Goal: Information Seeking & Learning: Learn about a topic

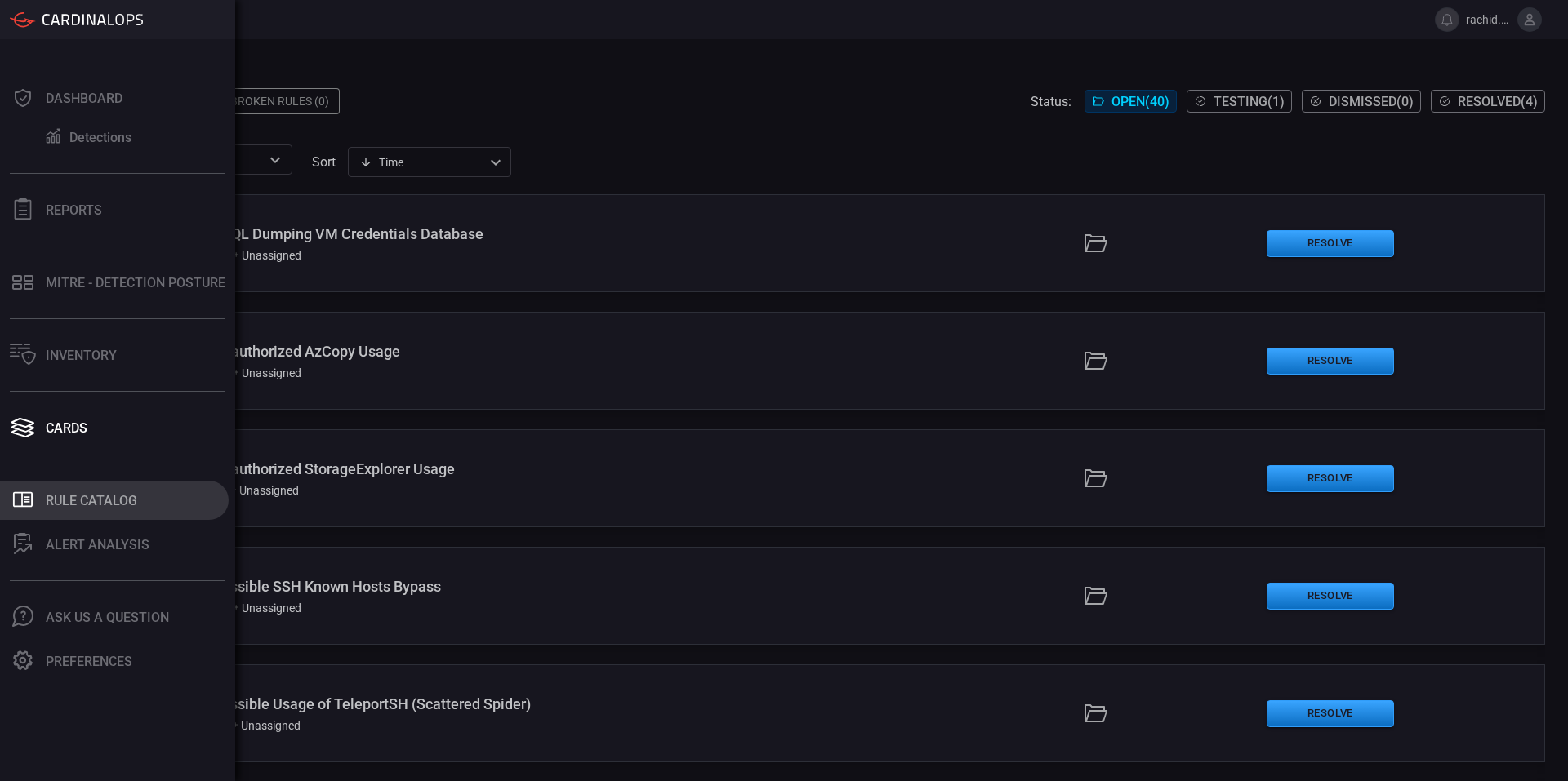
click at [104, 494] on div "Rule Catalog" at bounding box center [91, 501] width 91 height 16
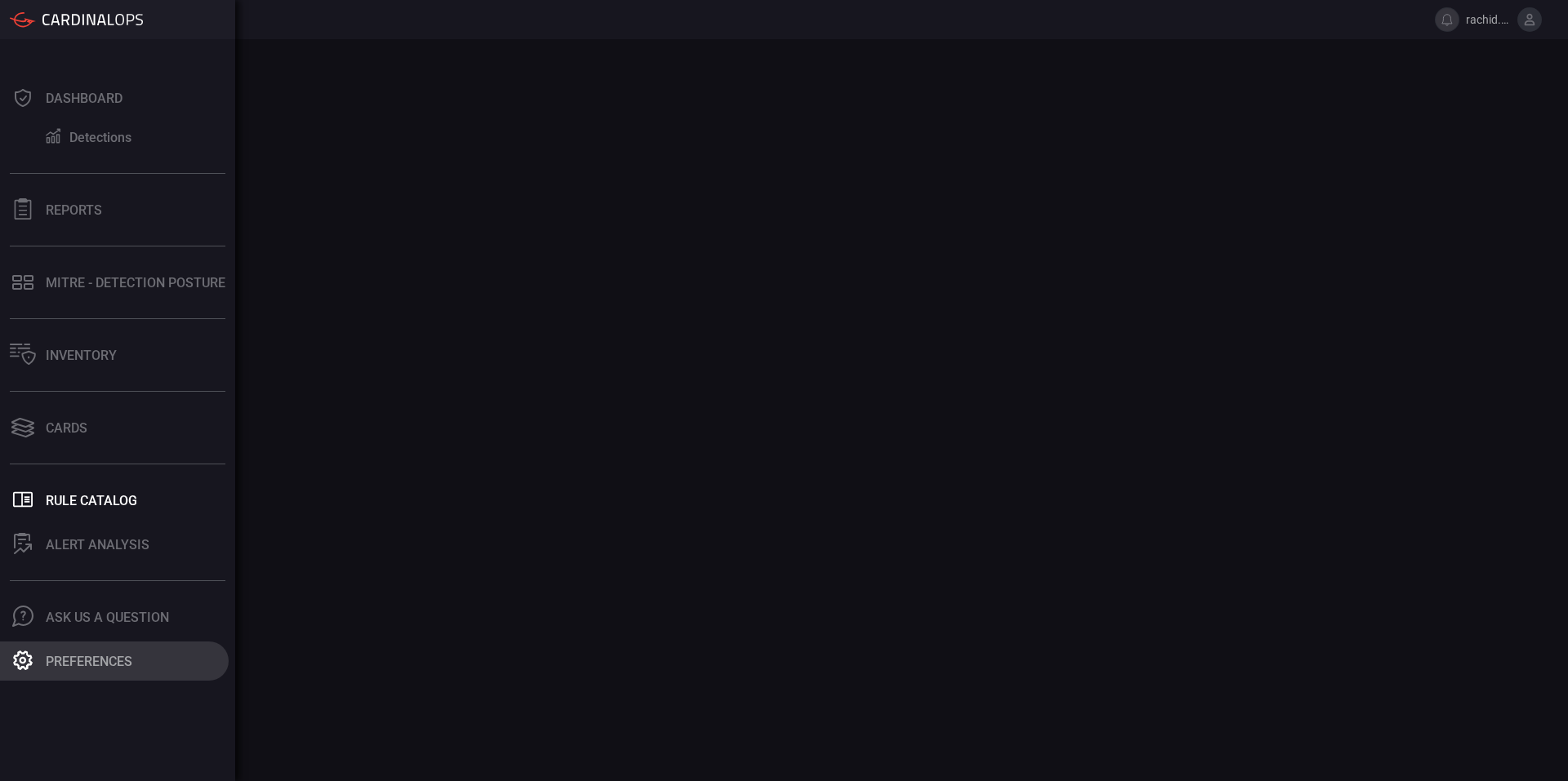
click at [109, 658] on div "Preferences" at bounding box center [89, 661] width 86 height 16
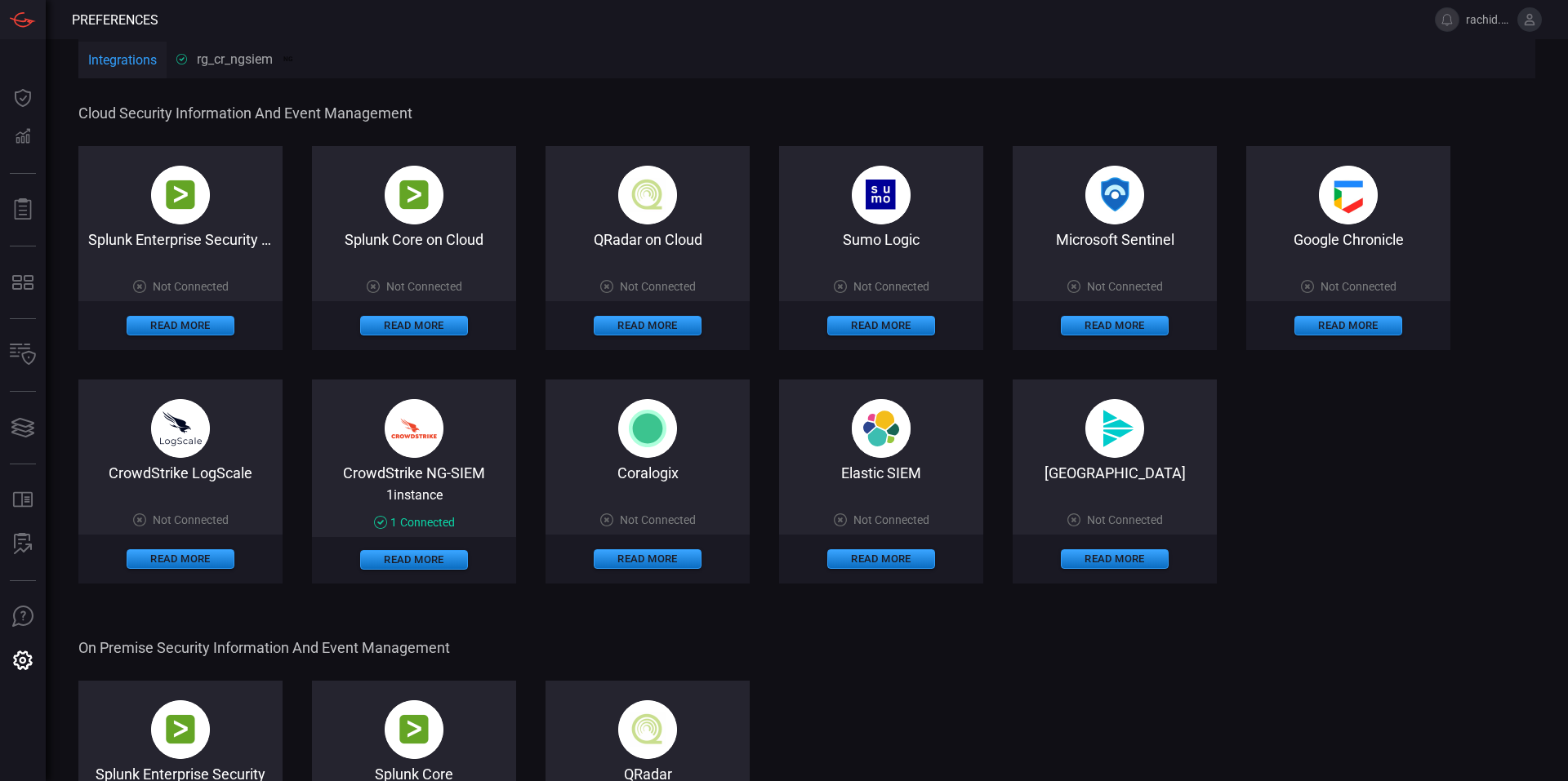
click at [251, 55] on div "rg_cr_ngsiem NG" at bounding box center [236, 59] width 119 height 16
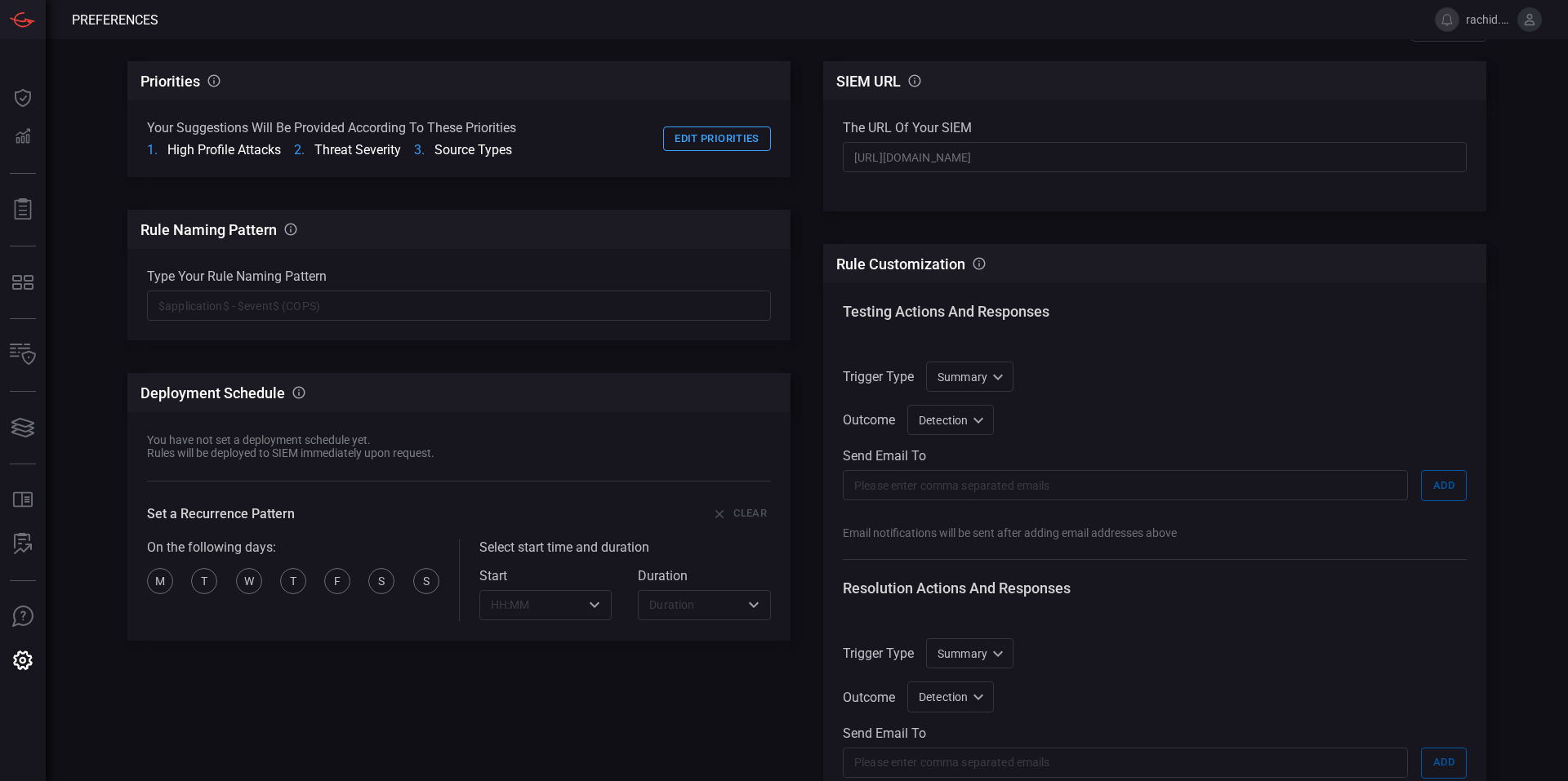
scroll to position [10, 0]
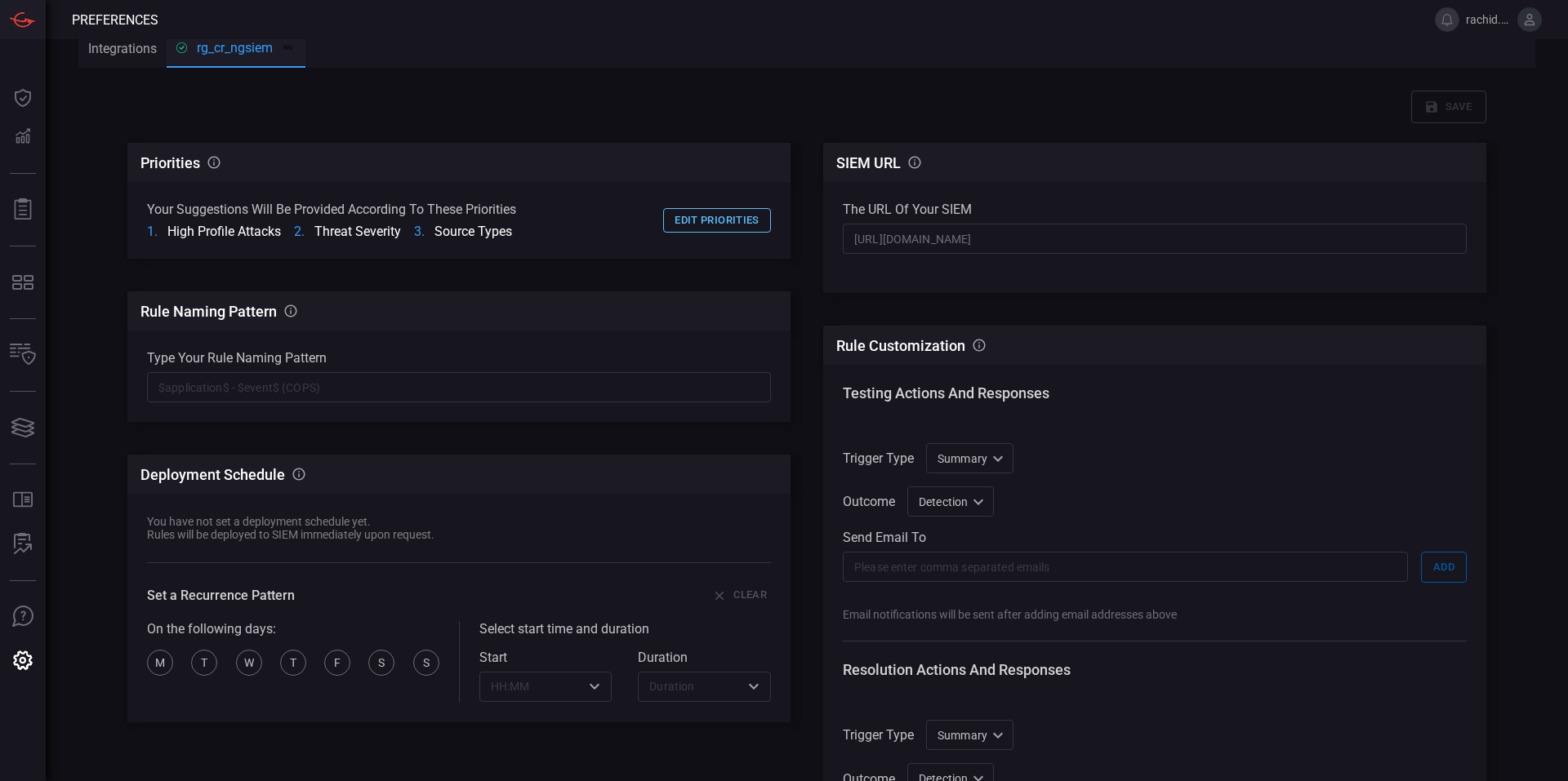
click at [731, 221] on button "Edit priorities" at bounding box center [717, 220] width 108 height 25
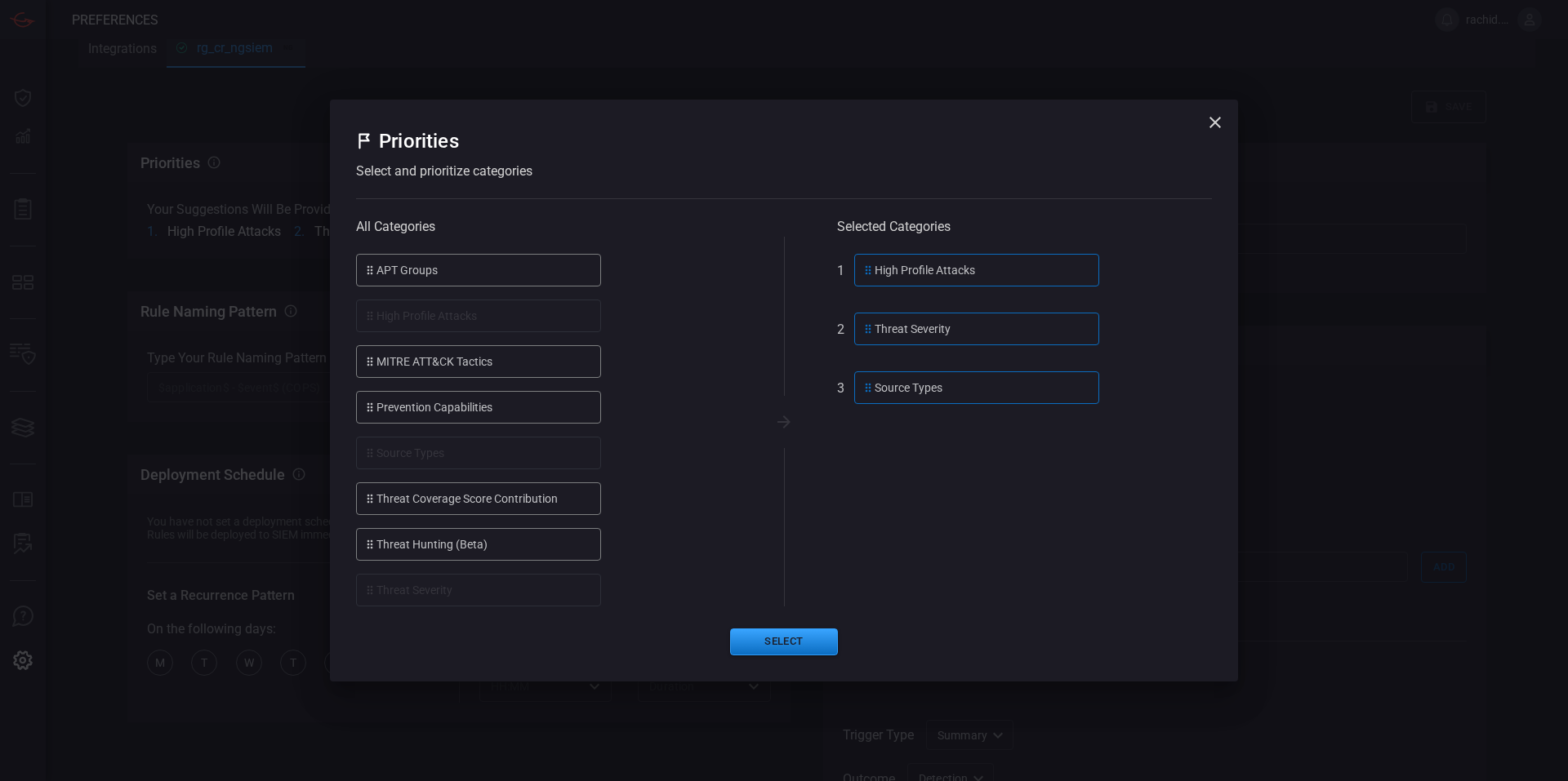
click at [1221, 122] on icon "button" at bounding box center [1215, 122] width 20 height 20
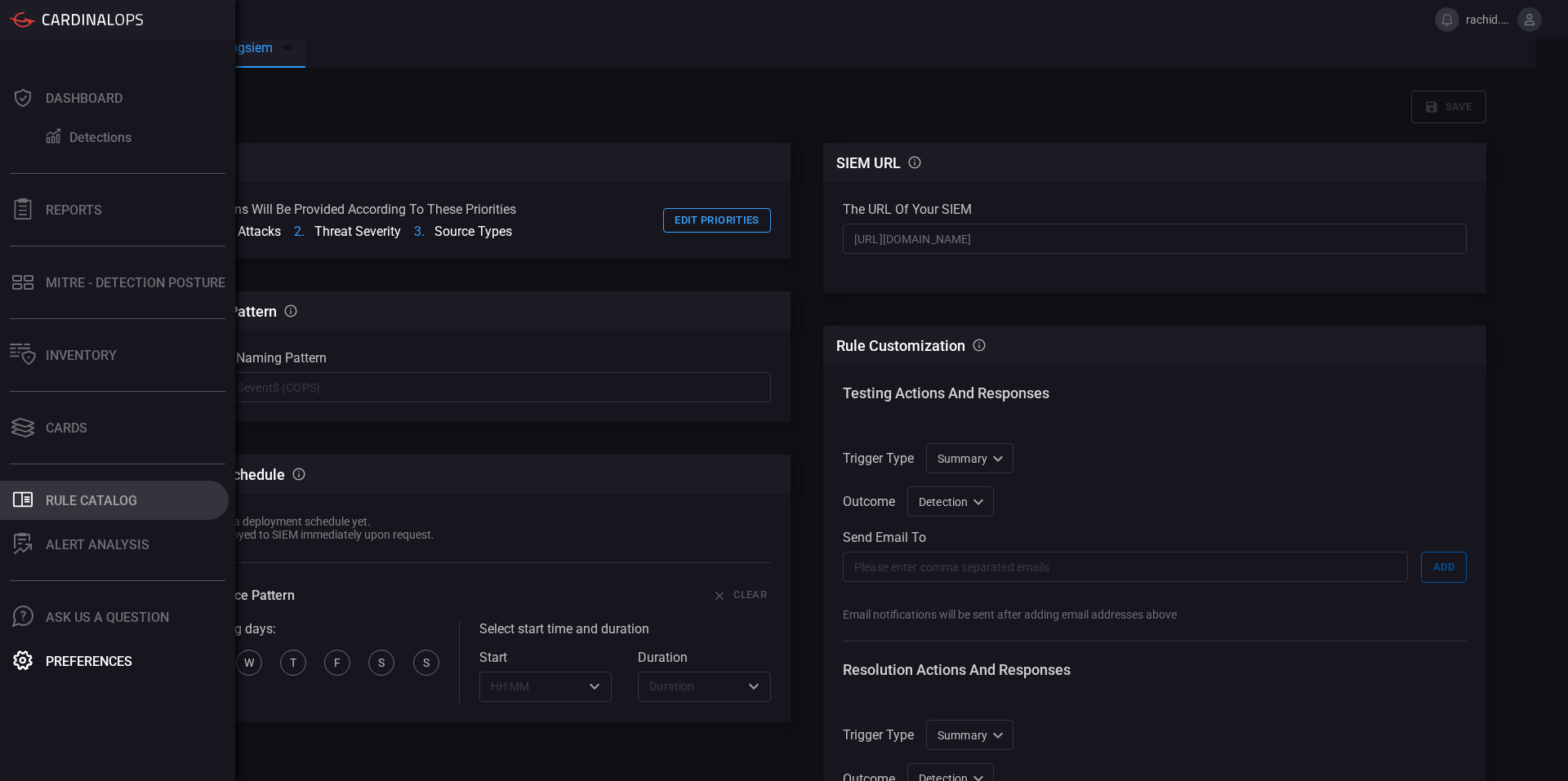
click at [123, 493] on div "Rule Catalog" at bounding box center [91, 501] width 91 height 16
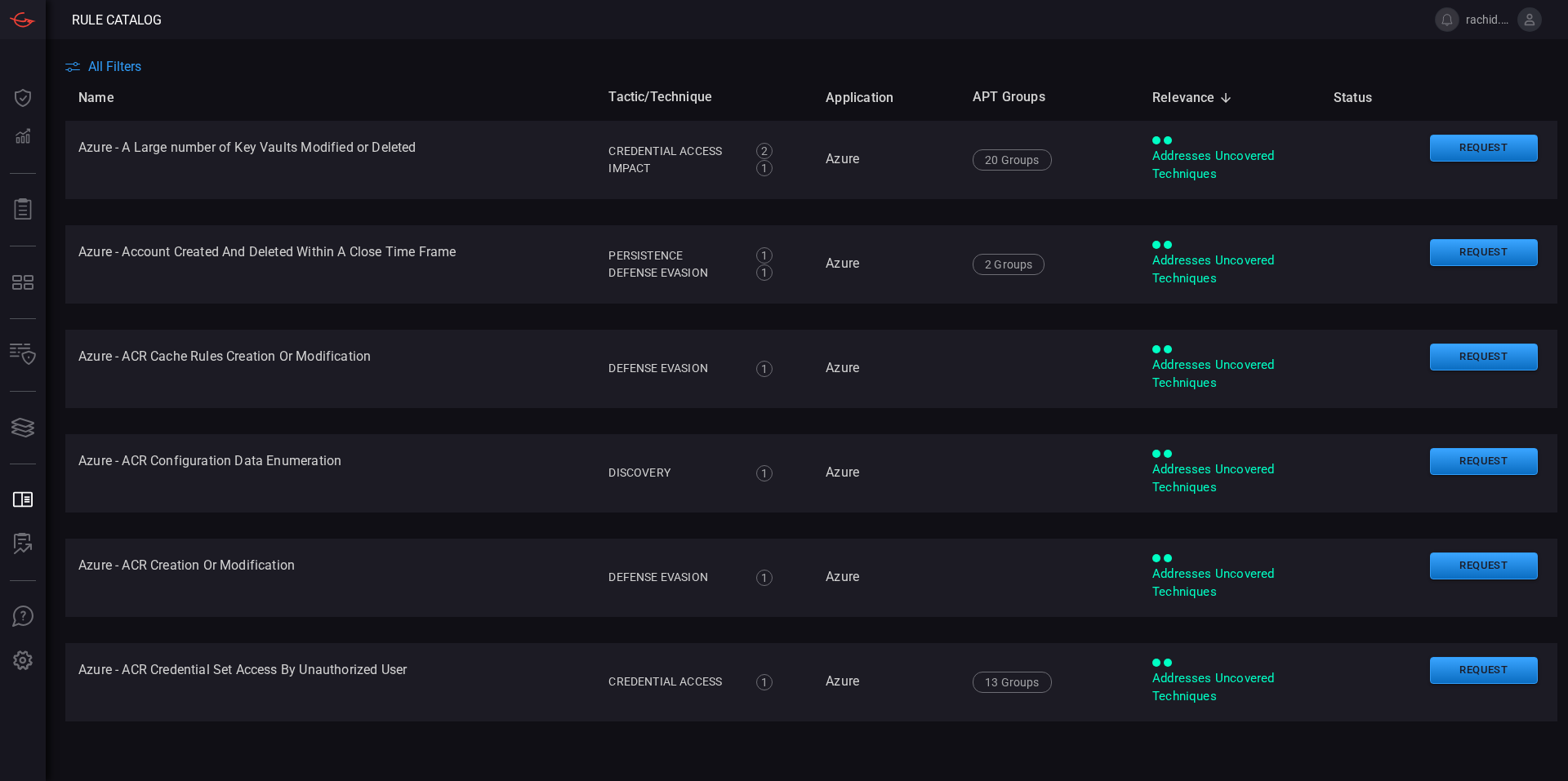
type button "/rule-catalog"
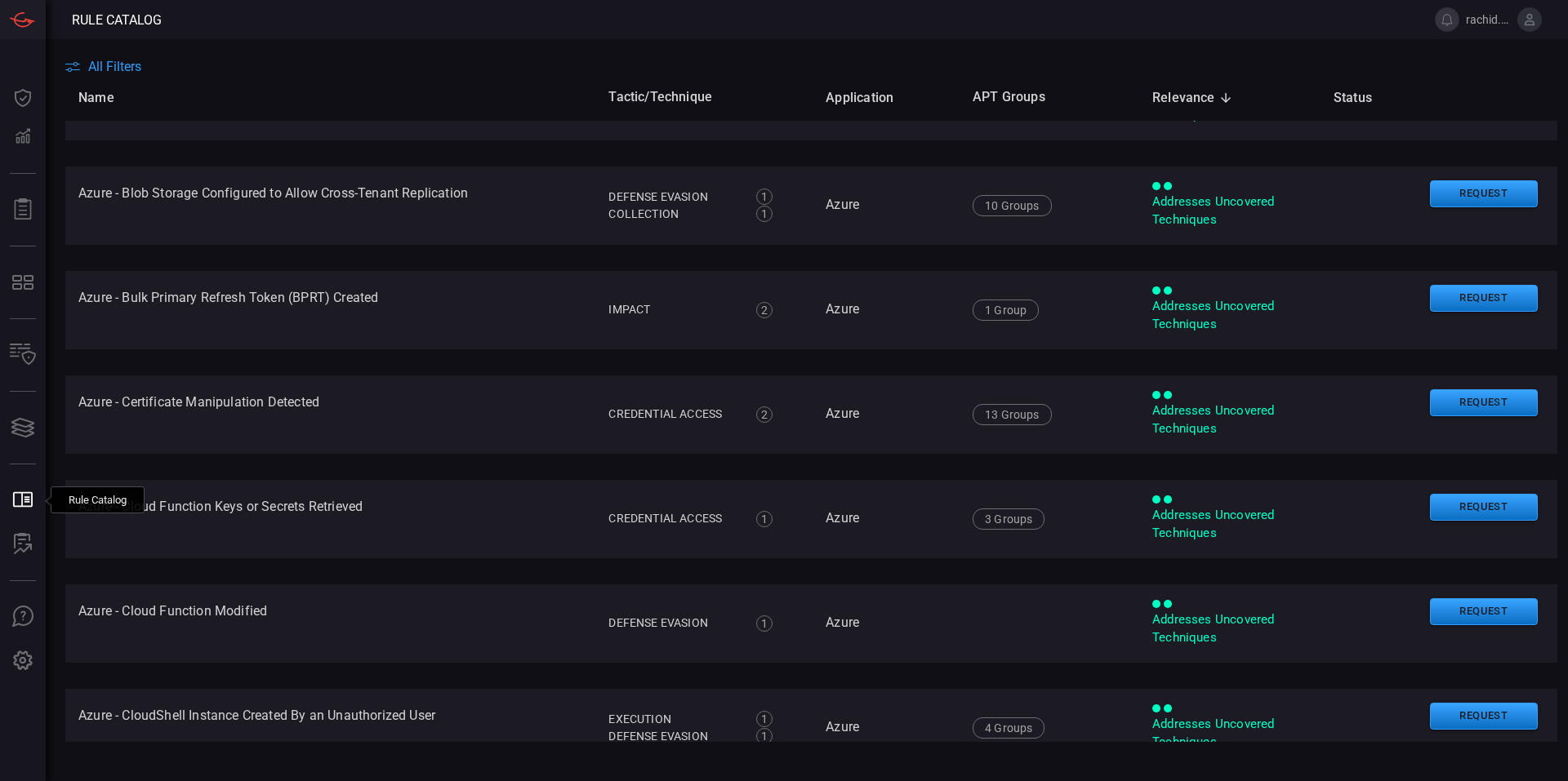
scroll to position [4662, 0]
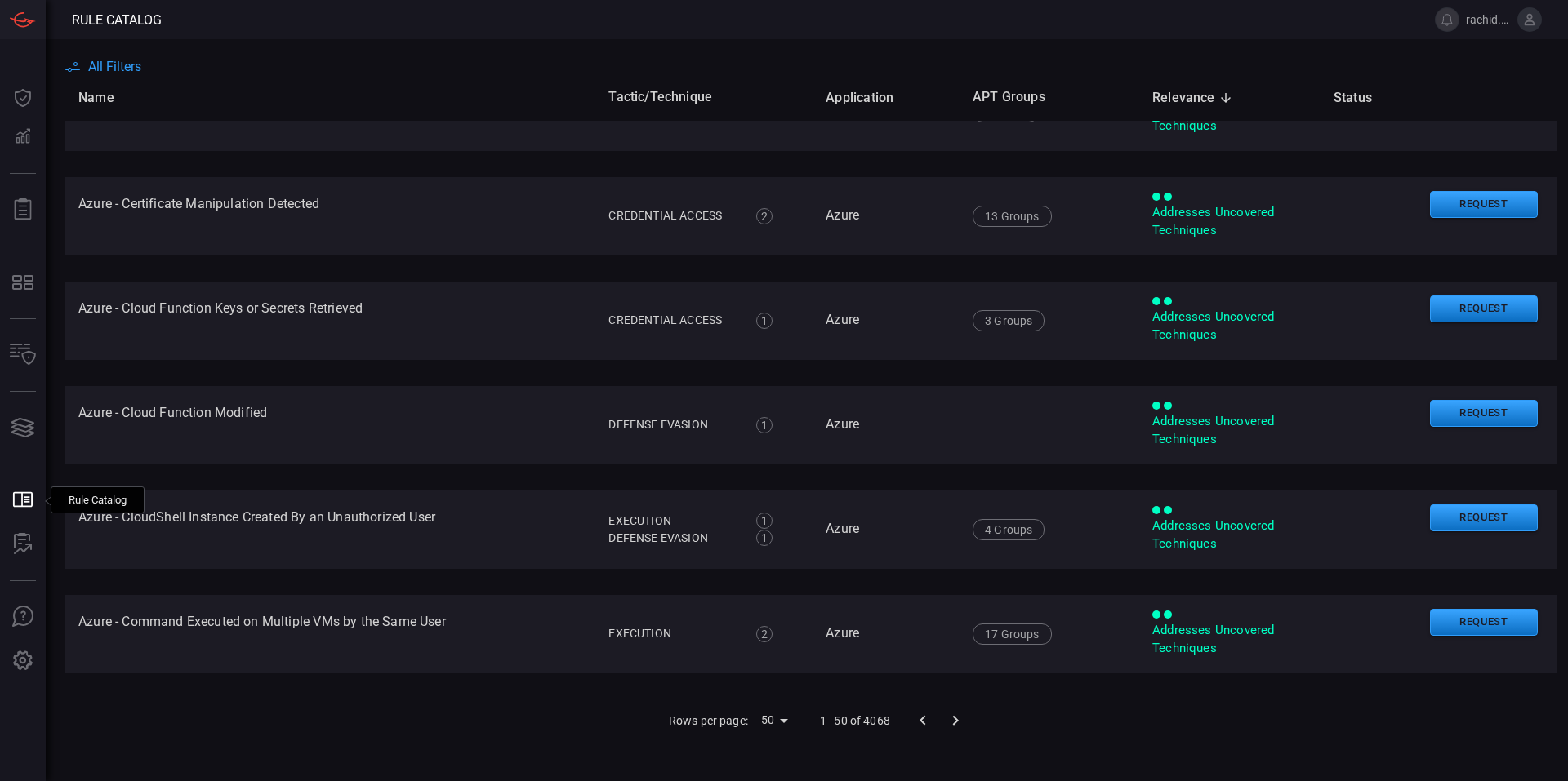
click at [951, 716] on icon "Go to next page" at bounding box center [956, 721] width 20 height 20
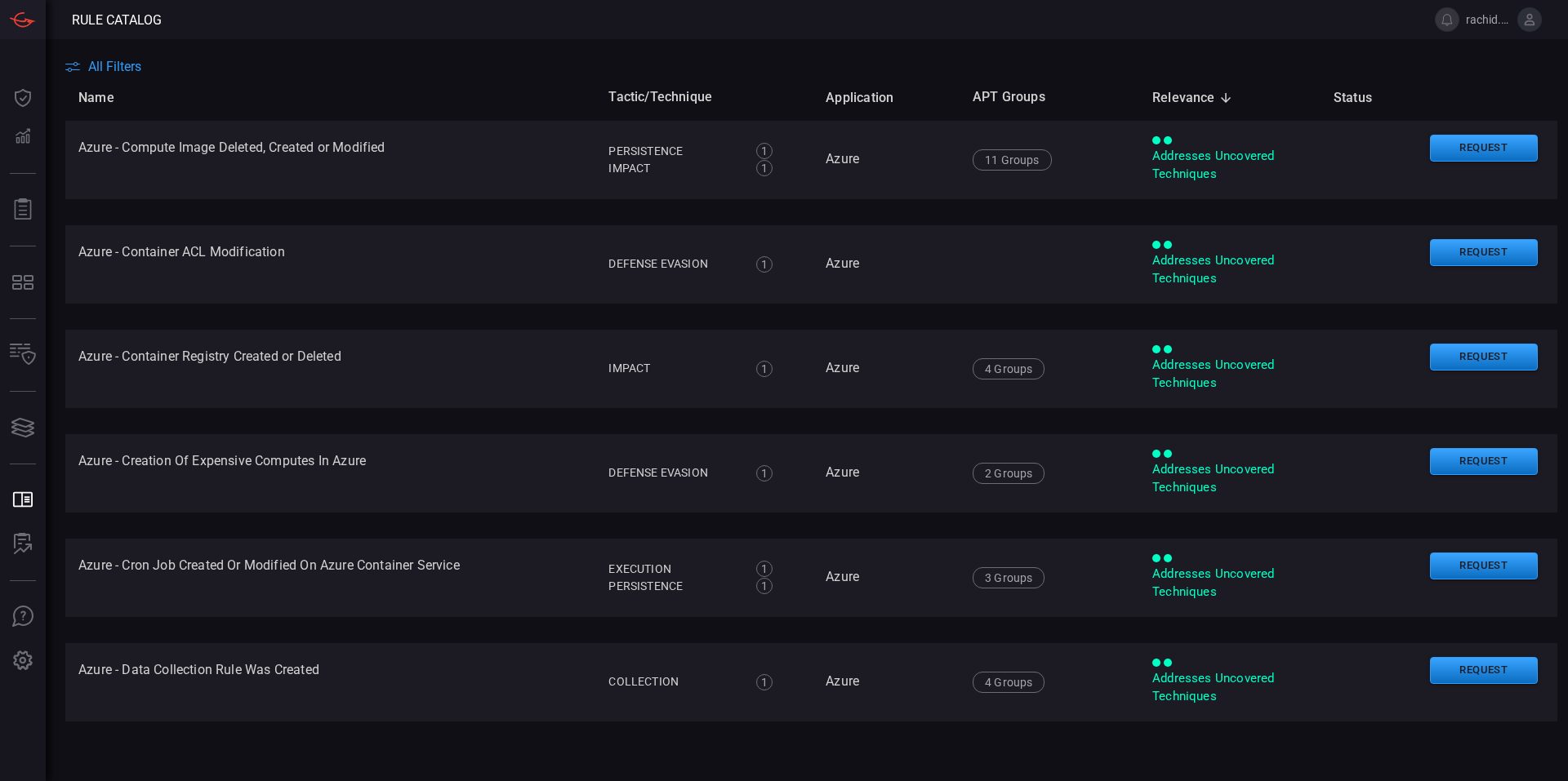
click at [109, 54] on main "All Filters Name Tactic/Technique Application APT Groups Relevance sorted desce…" at bounding box center [784, 409] width 1568 height 742
click at [116, 63] on span "All Filters" at bounding box center [115, 66] width 53 height 16
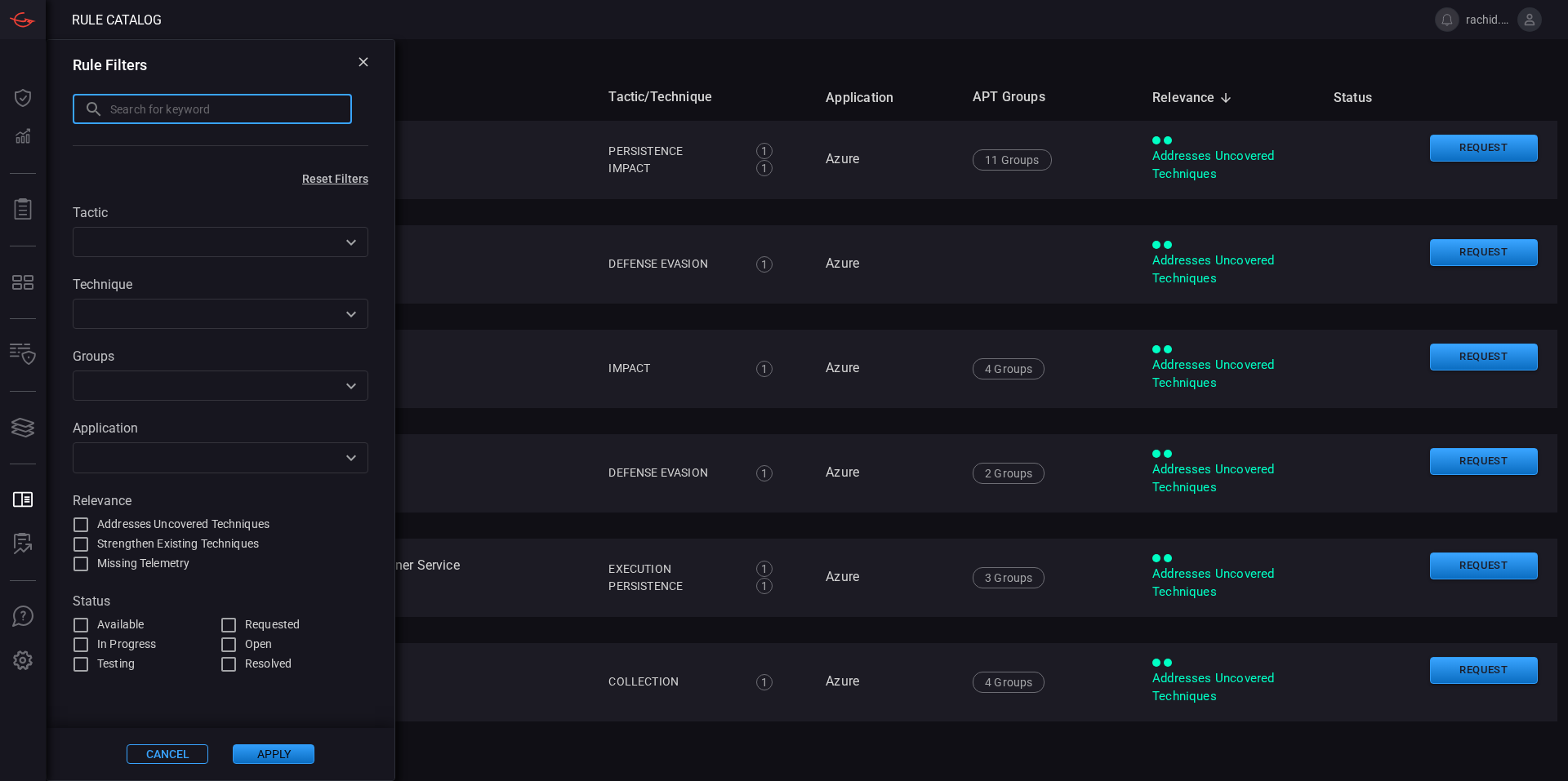
click at [166, 116] on input "text" at bounding box center [231, 109] width 241 height 30
type input "vmware"
click at [294, 747] on button "Apply" at bounding box center [273, 754] width 82 height 20
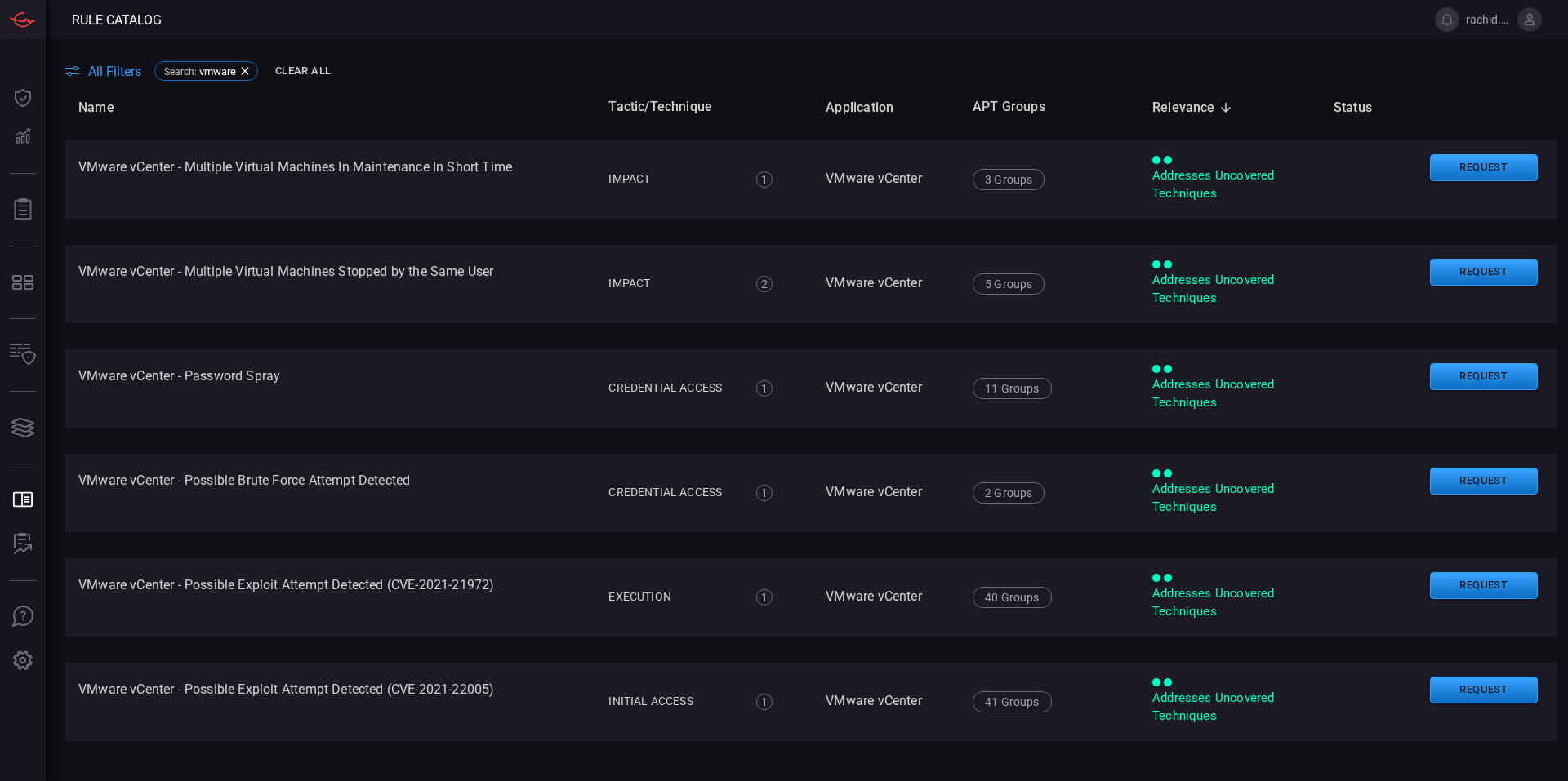
scroll to position [572, 0]
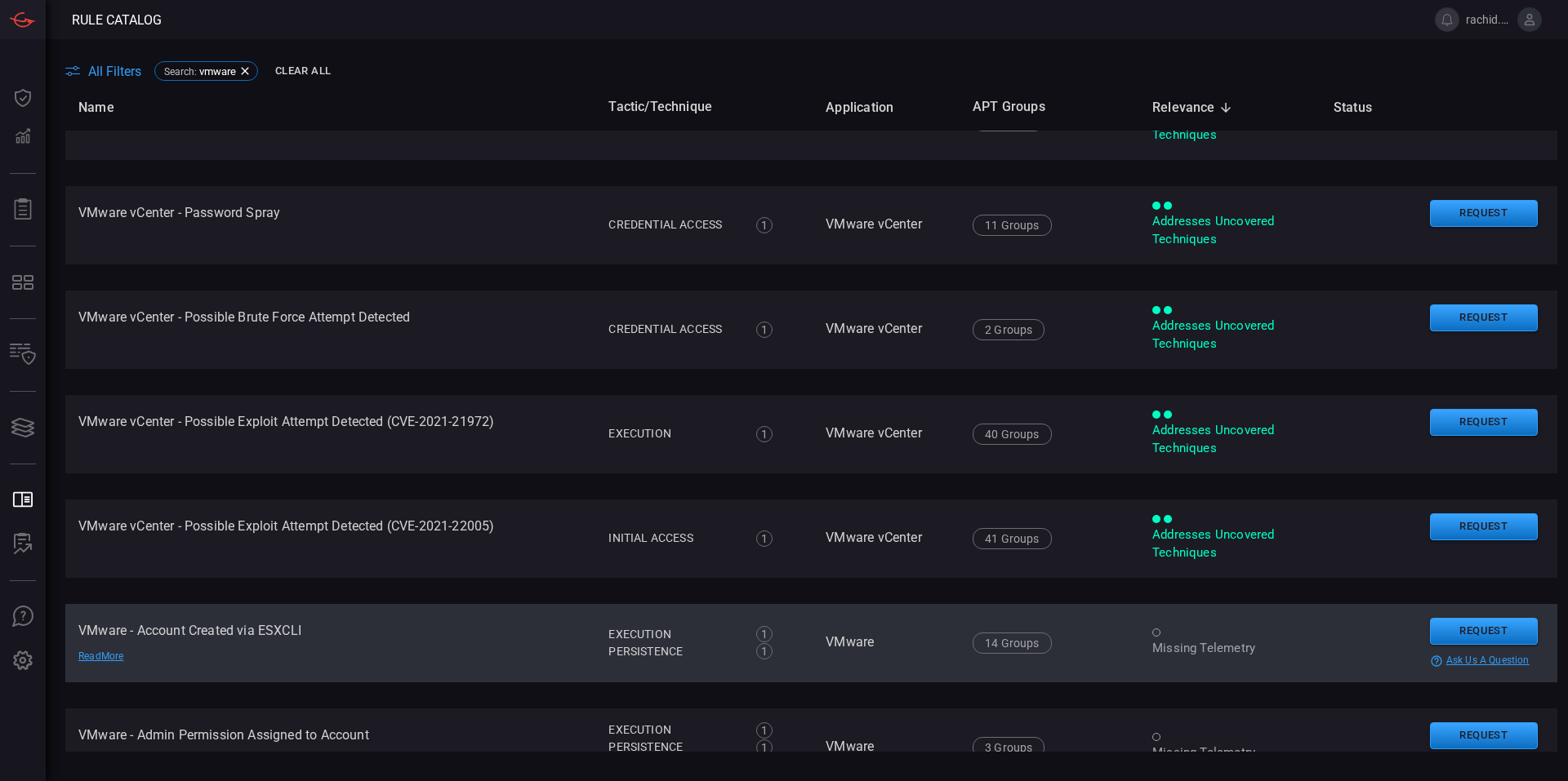
click at [279, 629] on td "VMware - Account Created via ESXCLI Read More" at bounding box center [330, 643] width 530 height 78
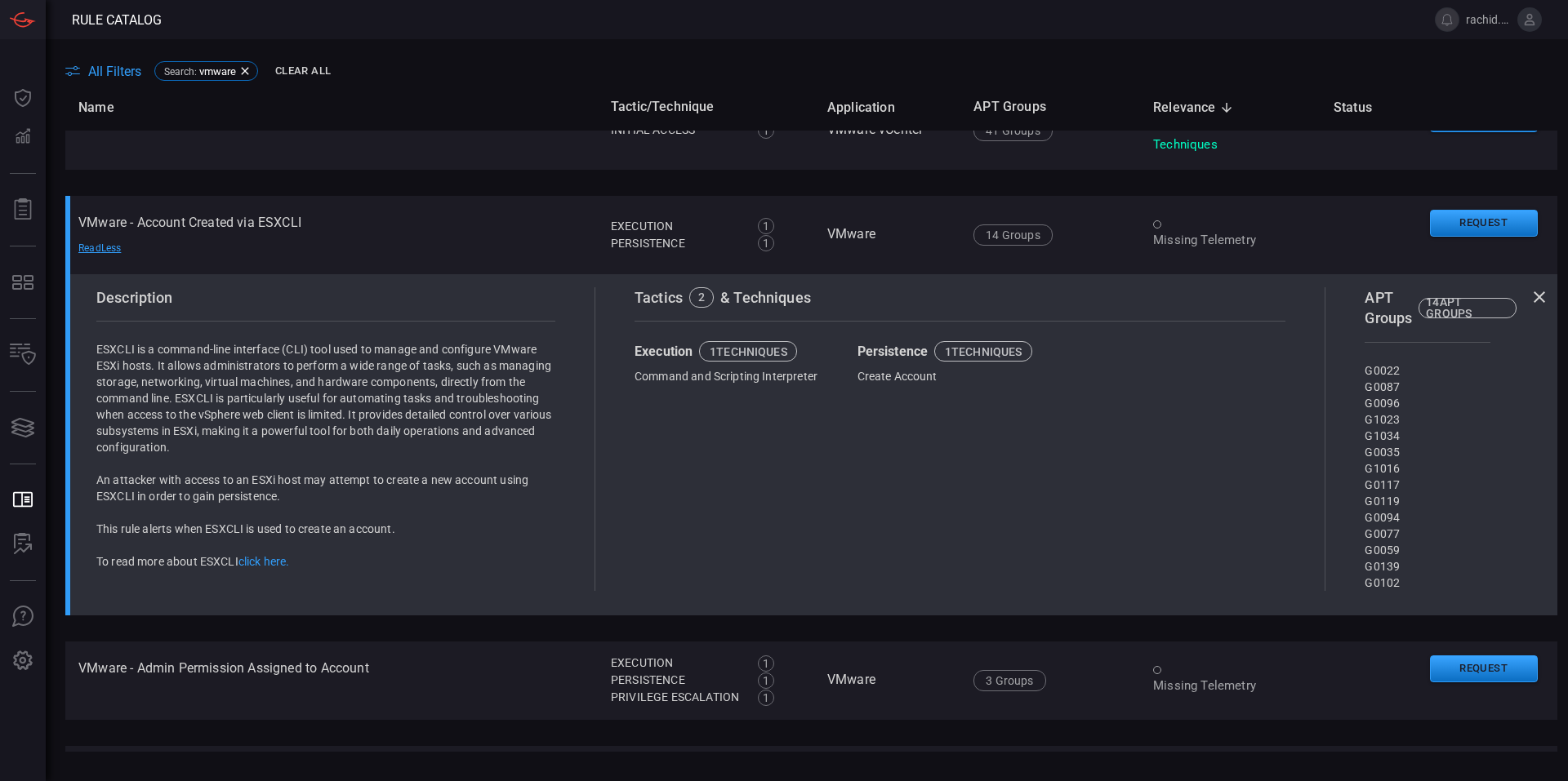
scroll to position [1061, 0]
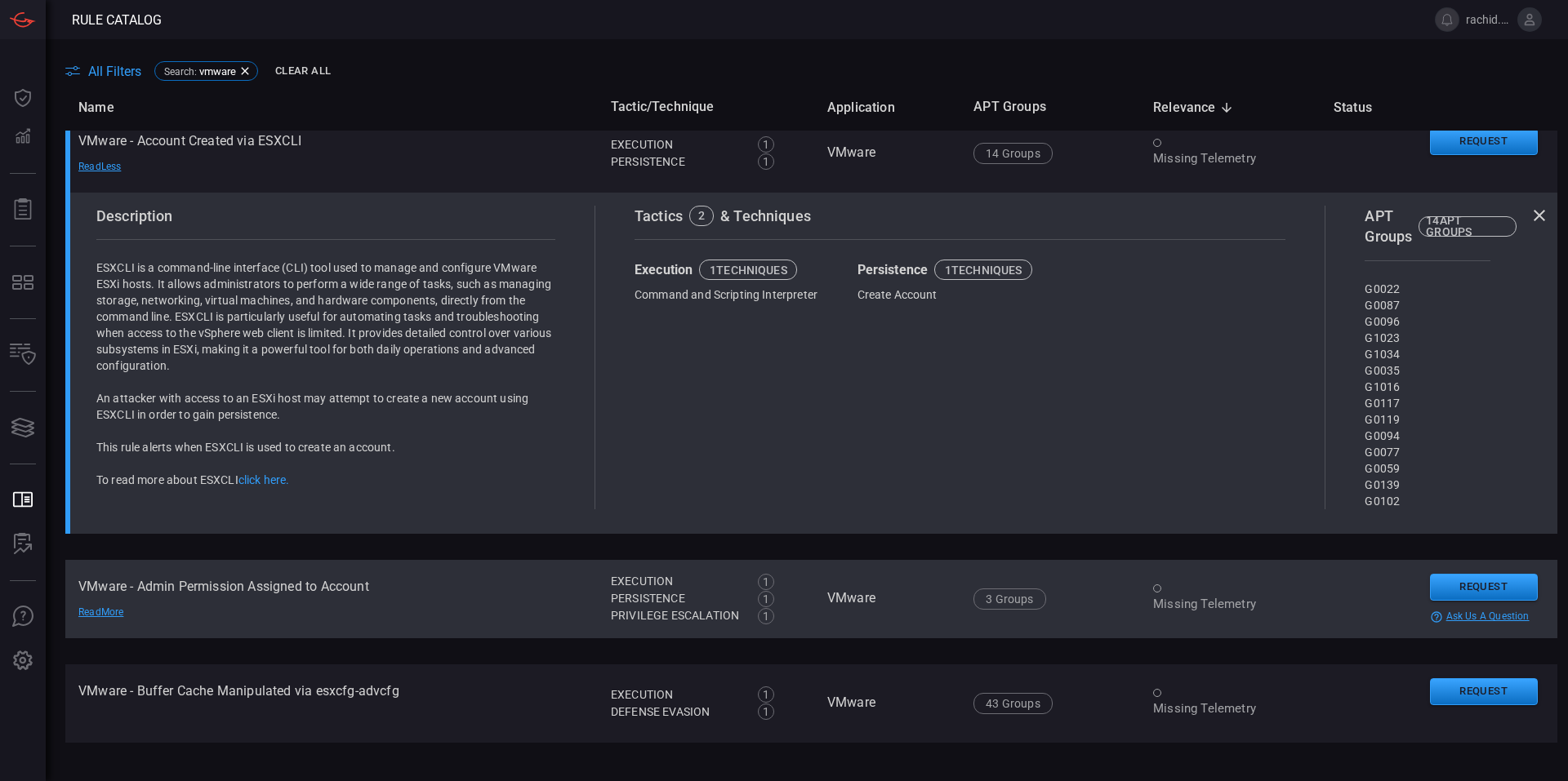
click at [279, 586] on td "VMware - Admin Permission Assigned to Account Read More" at bounding box center [331, 599] width 532 height 78
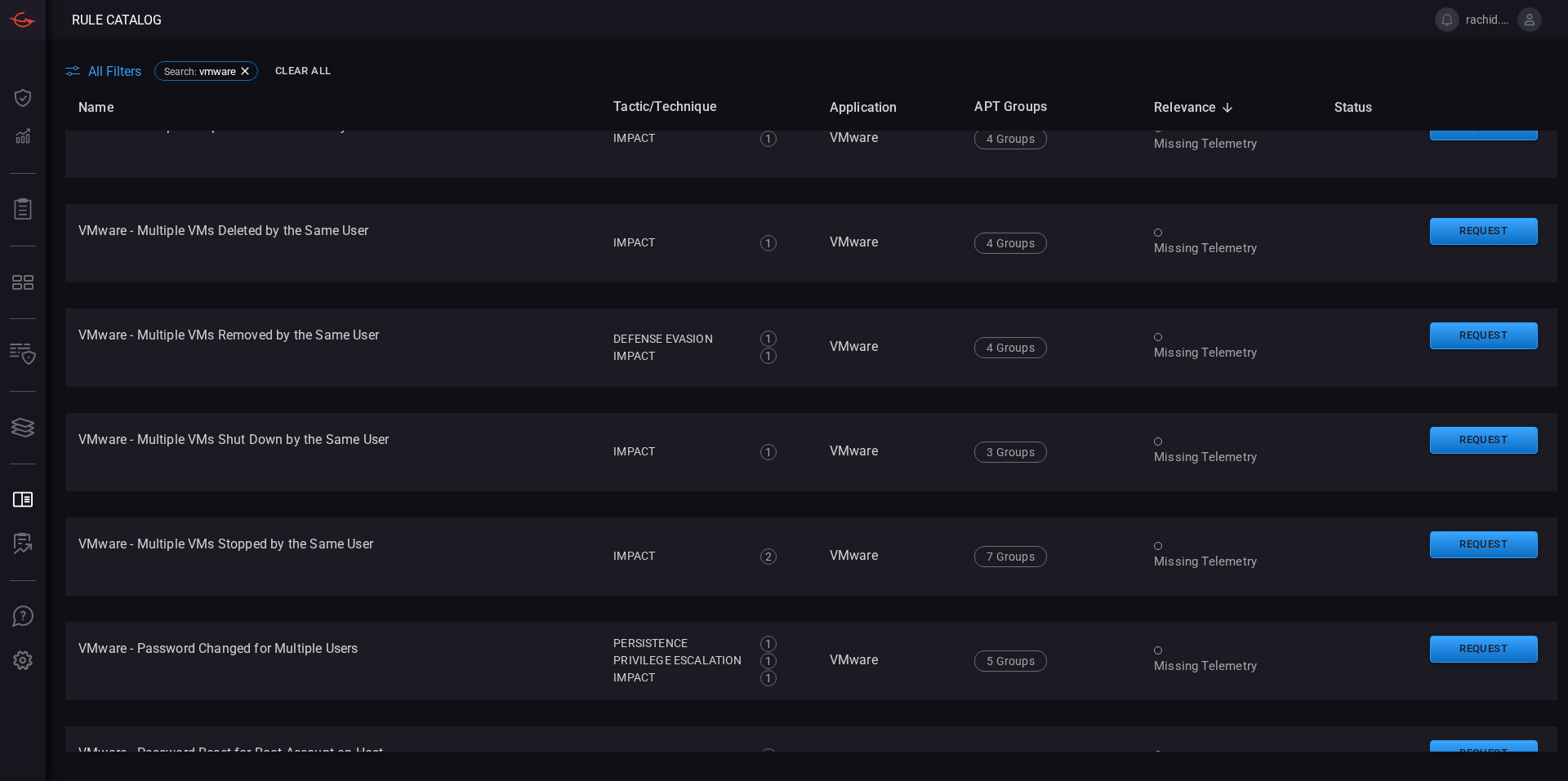
scroll to position [2939, 0]
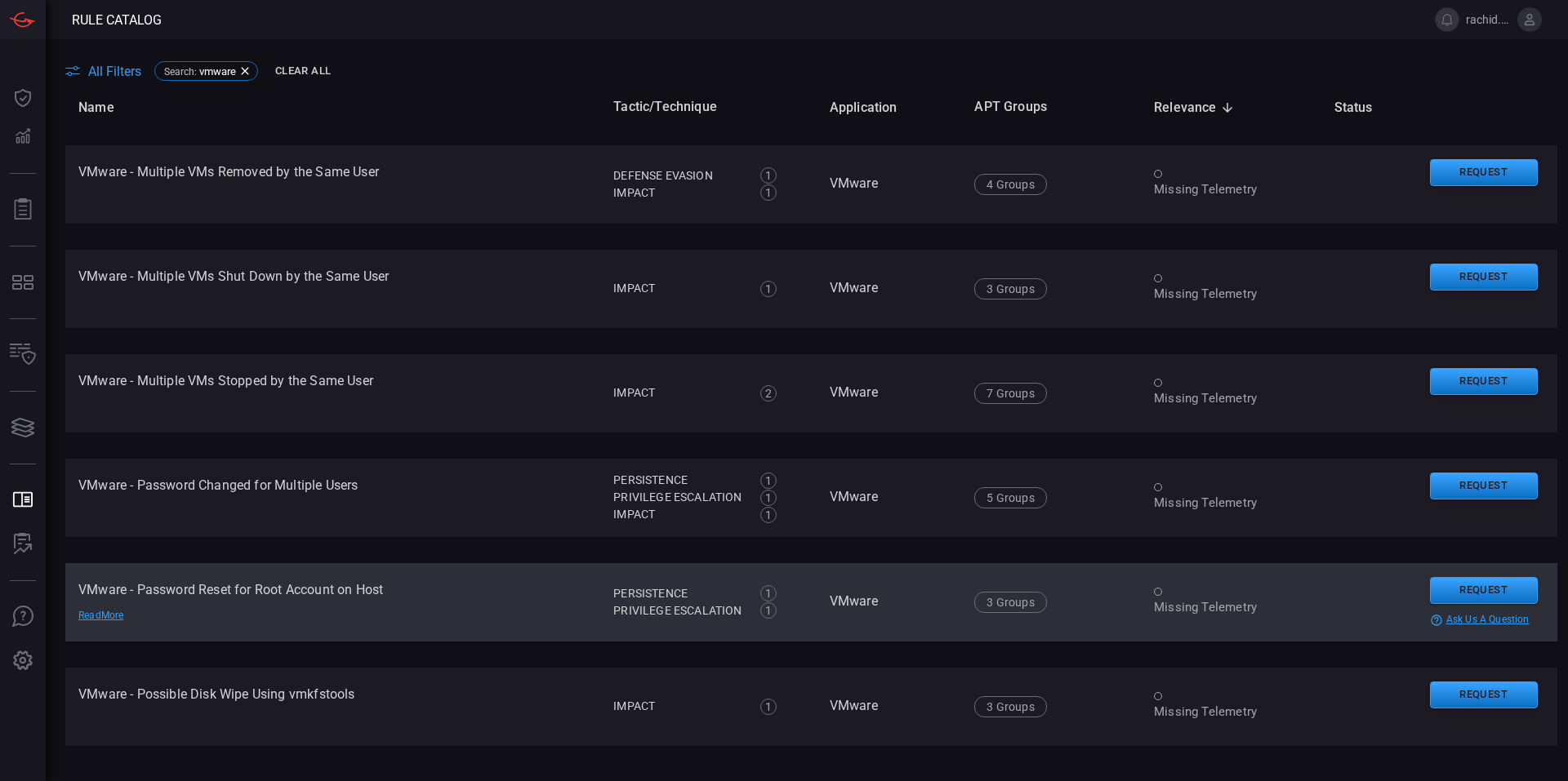
click at [113, 611] on div "Read More" at bounding box center [135, 615] width 115 height 13
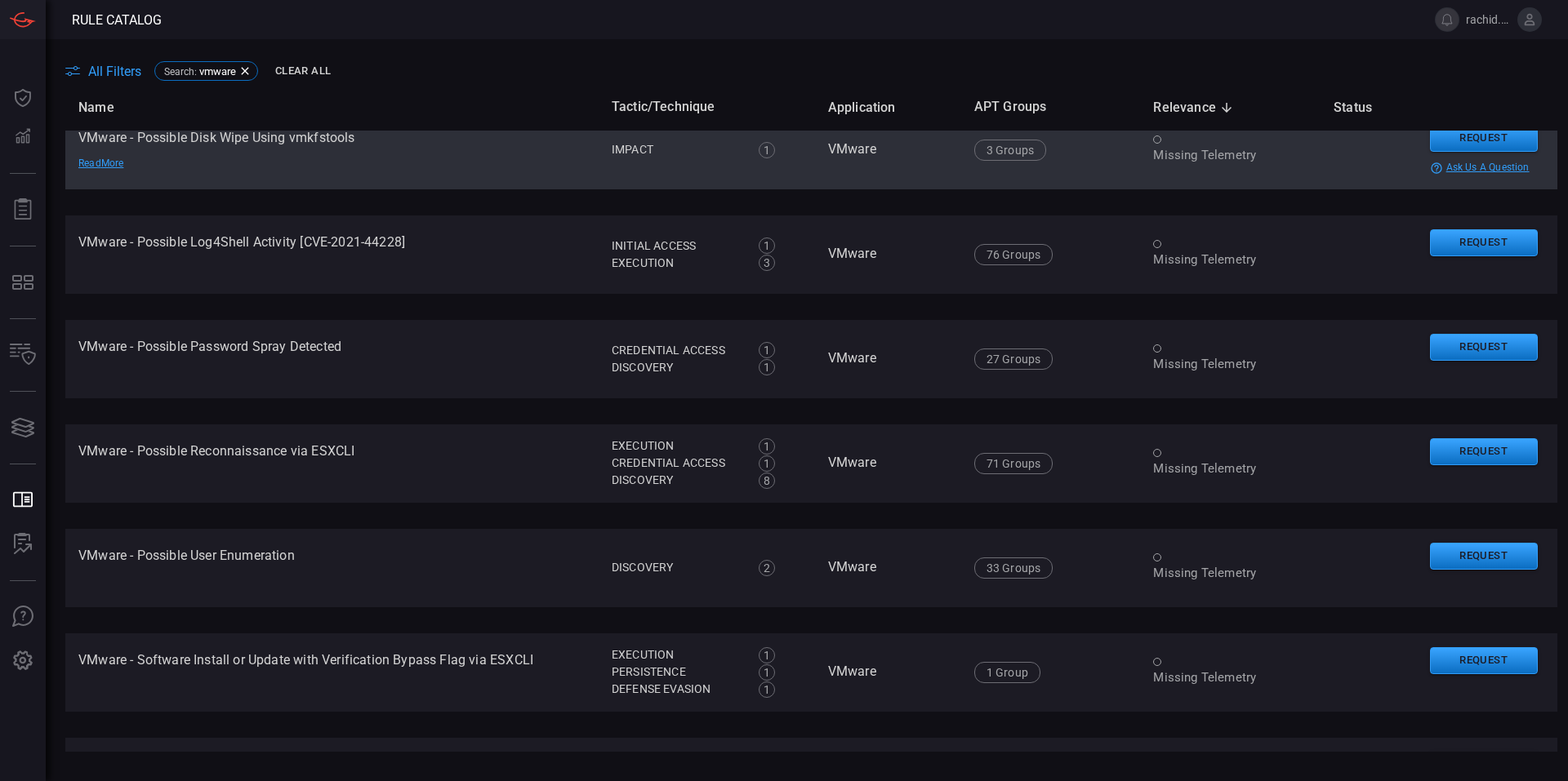
scroll to position [3658, 0]
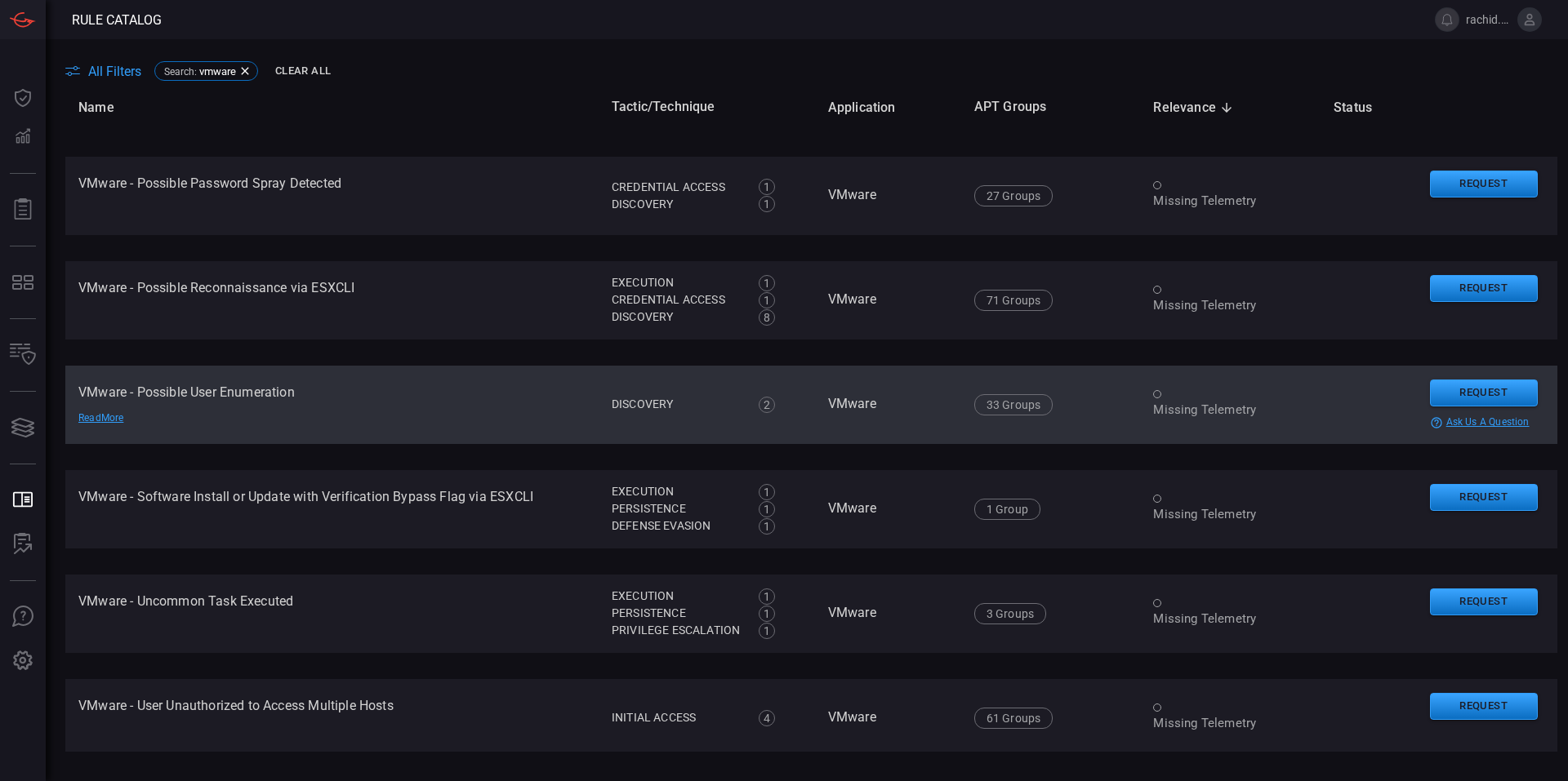
click at [265, 390] on td "VMware - Possible User Enumeration Read More" at bounding box center [332, 404] width 533 height 78
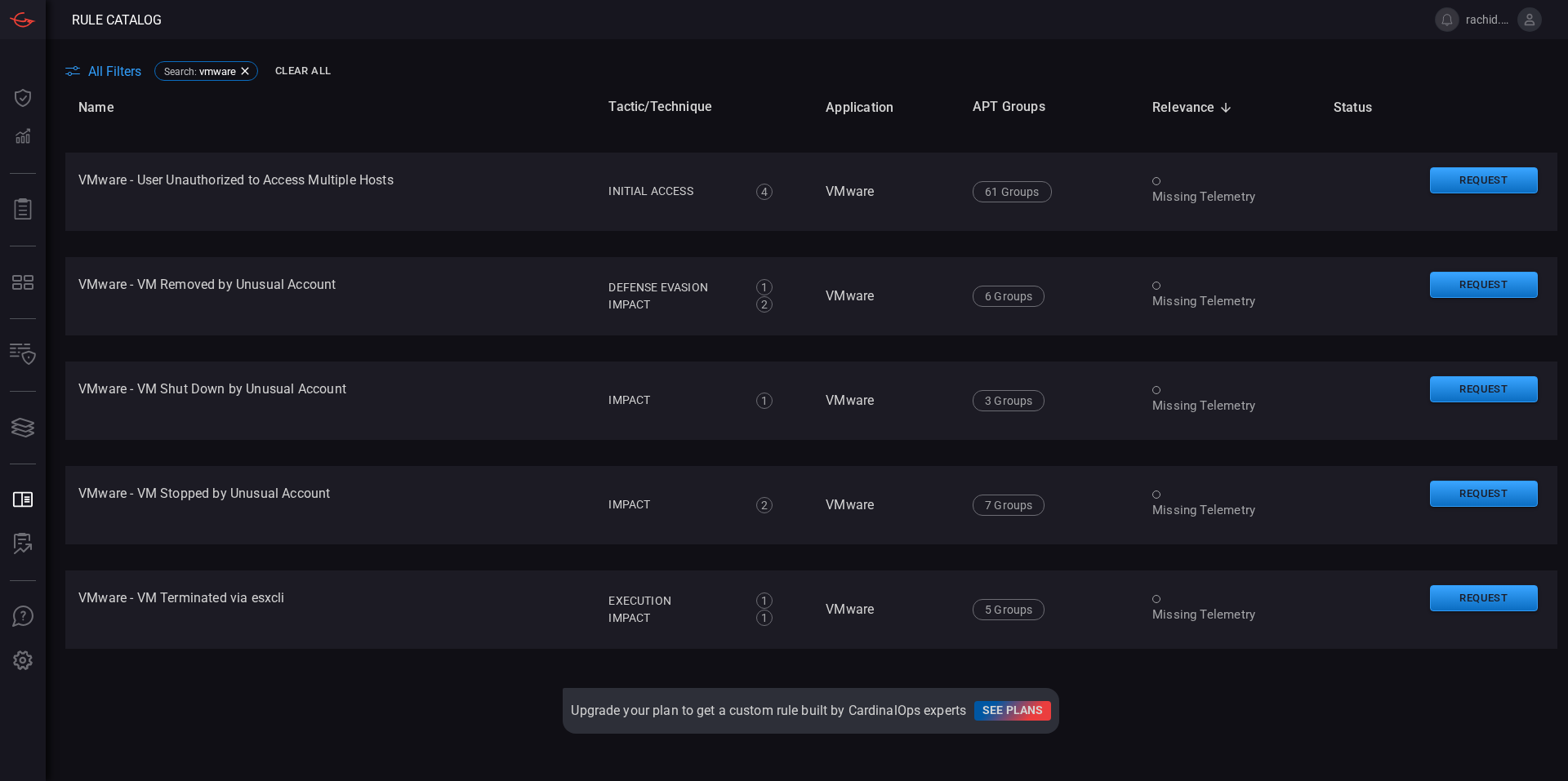
scroll to position [4265, 0]
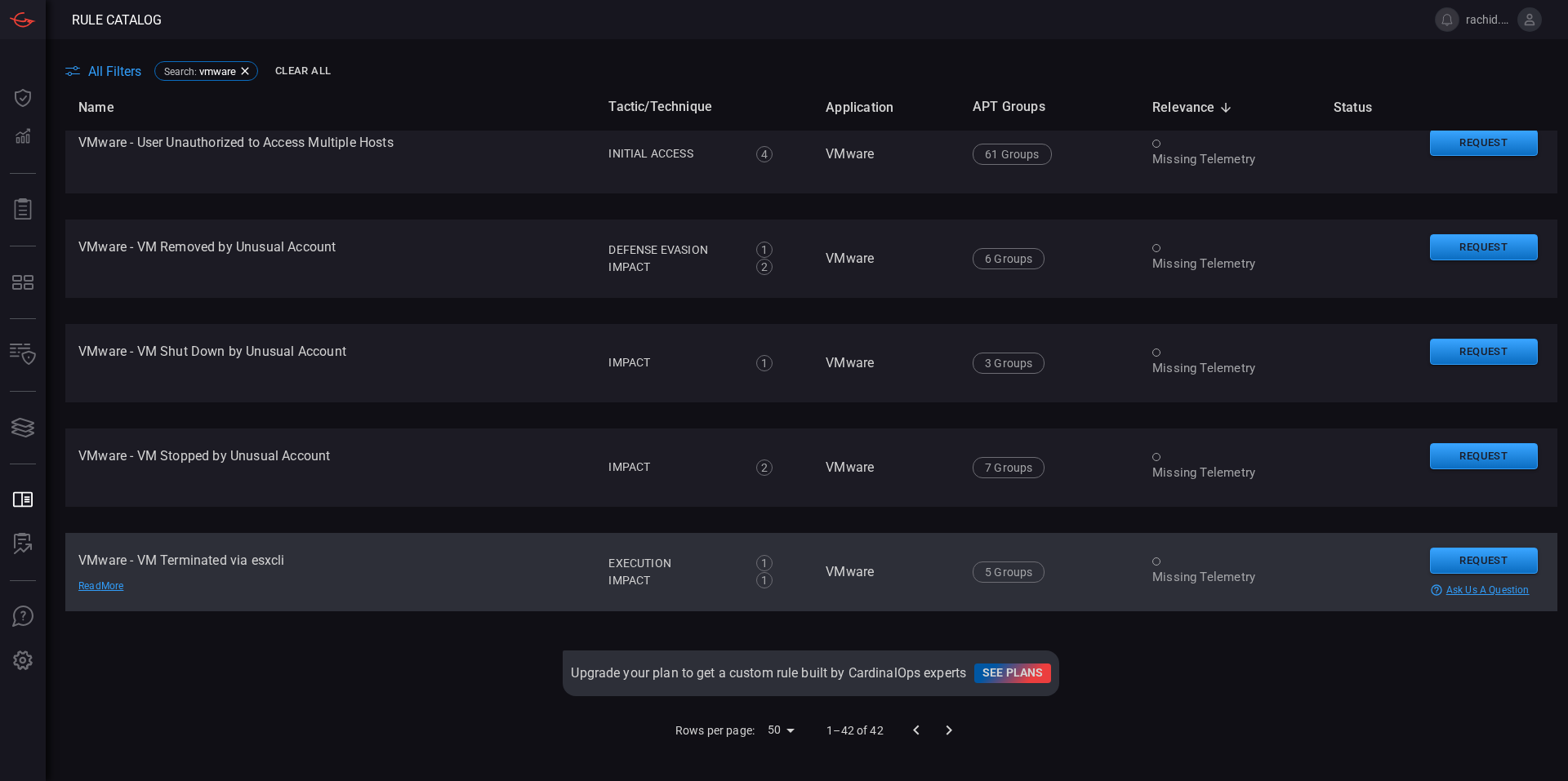
click at [259, 553] on td "VMware - VM Terminated via esxcli Read More" at bounding box center [330, 572] width 530 height 78
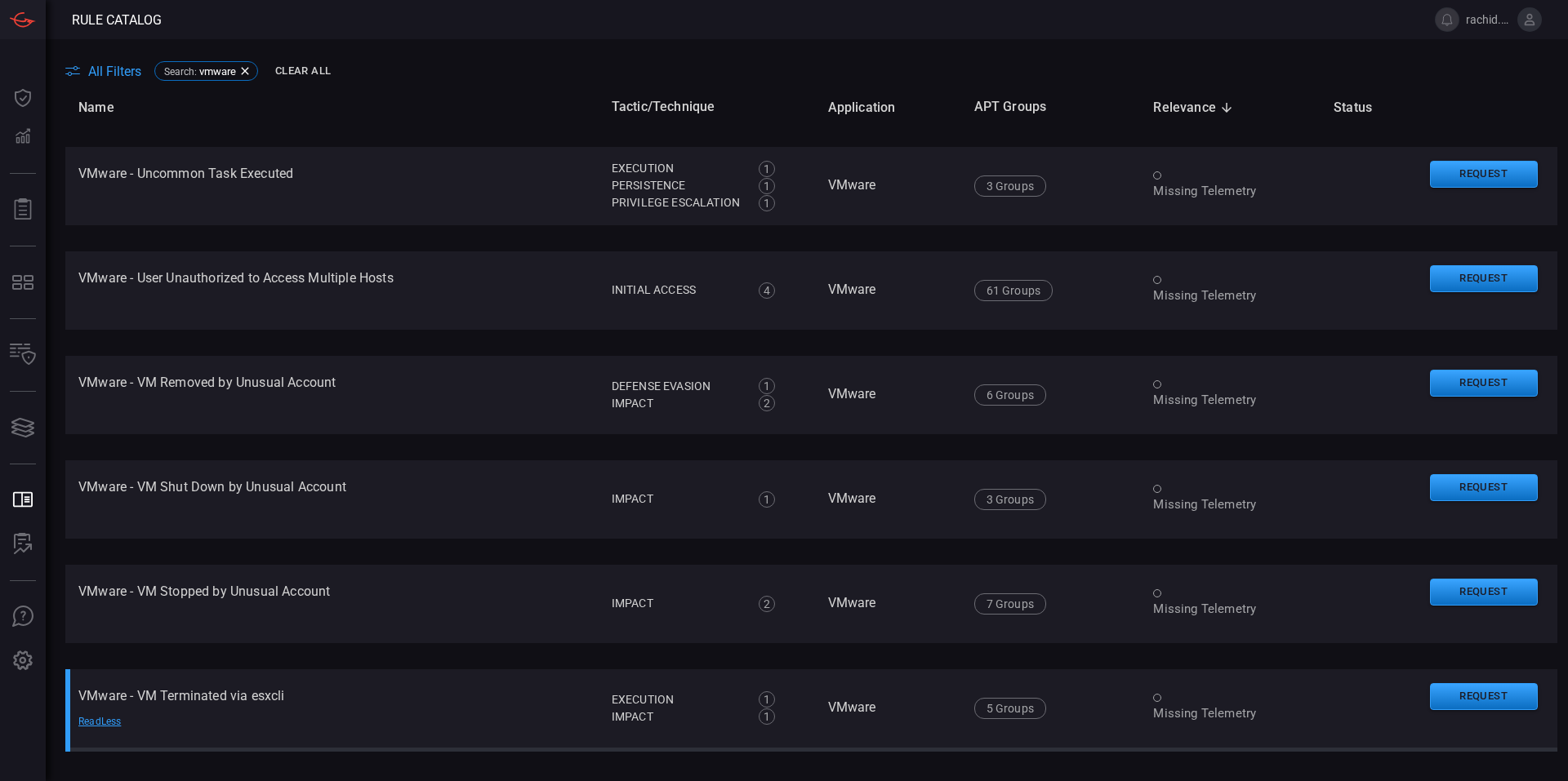
scroll to position [3664, 0]
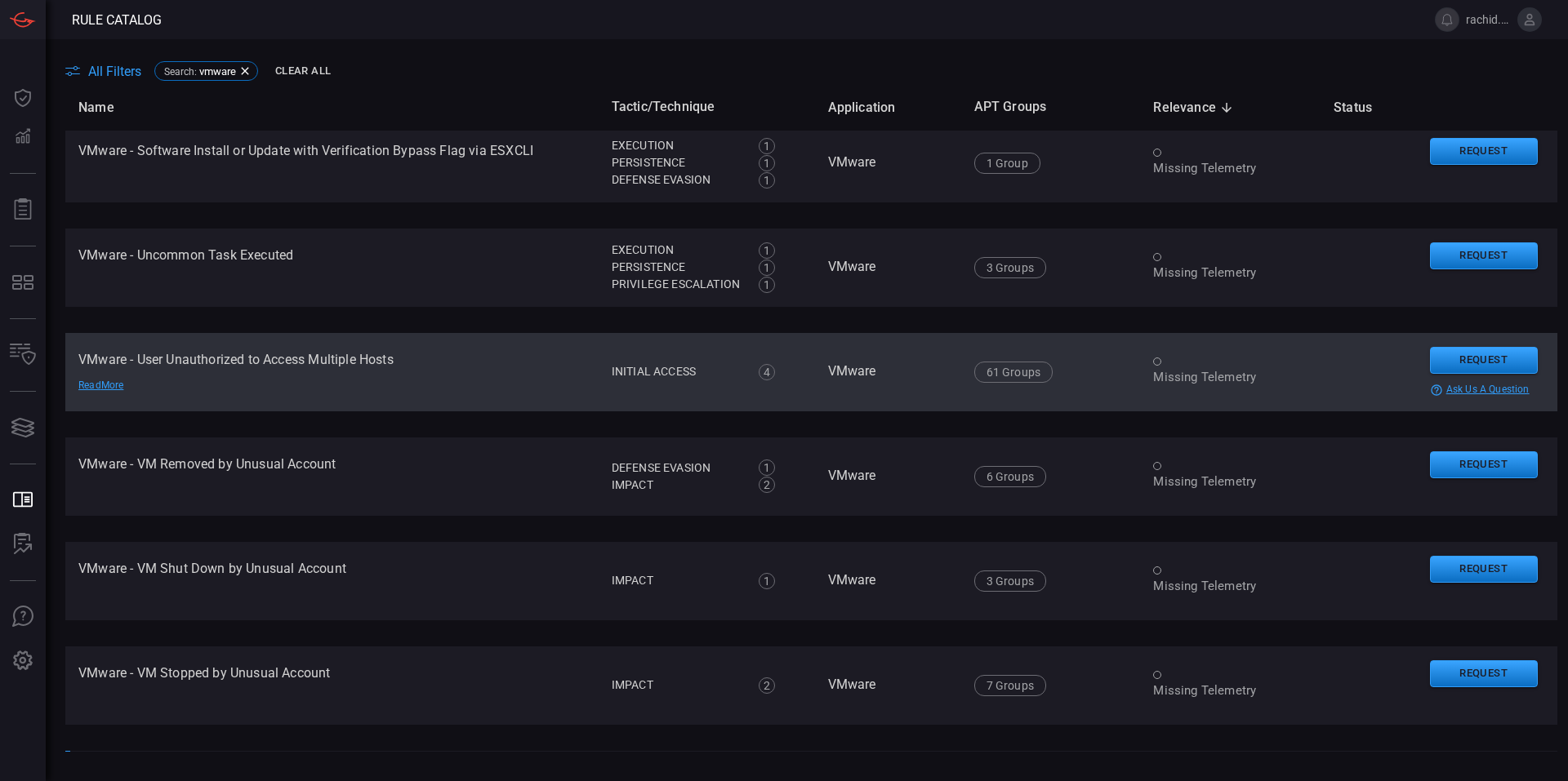
click at [279, 364] on td "VMware - User Unauthorized to Access Multiple Hosts Read More" at bounding box center [332, 372] width 533 height 78
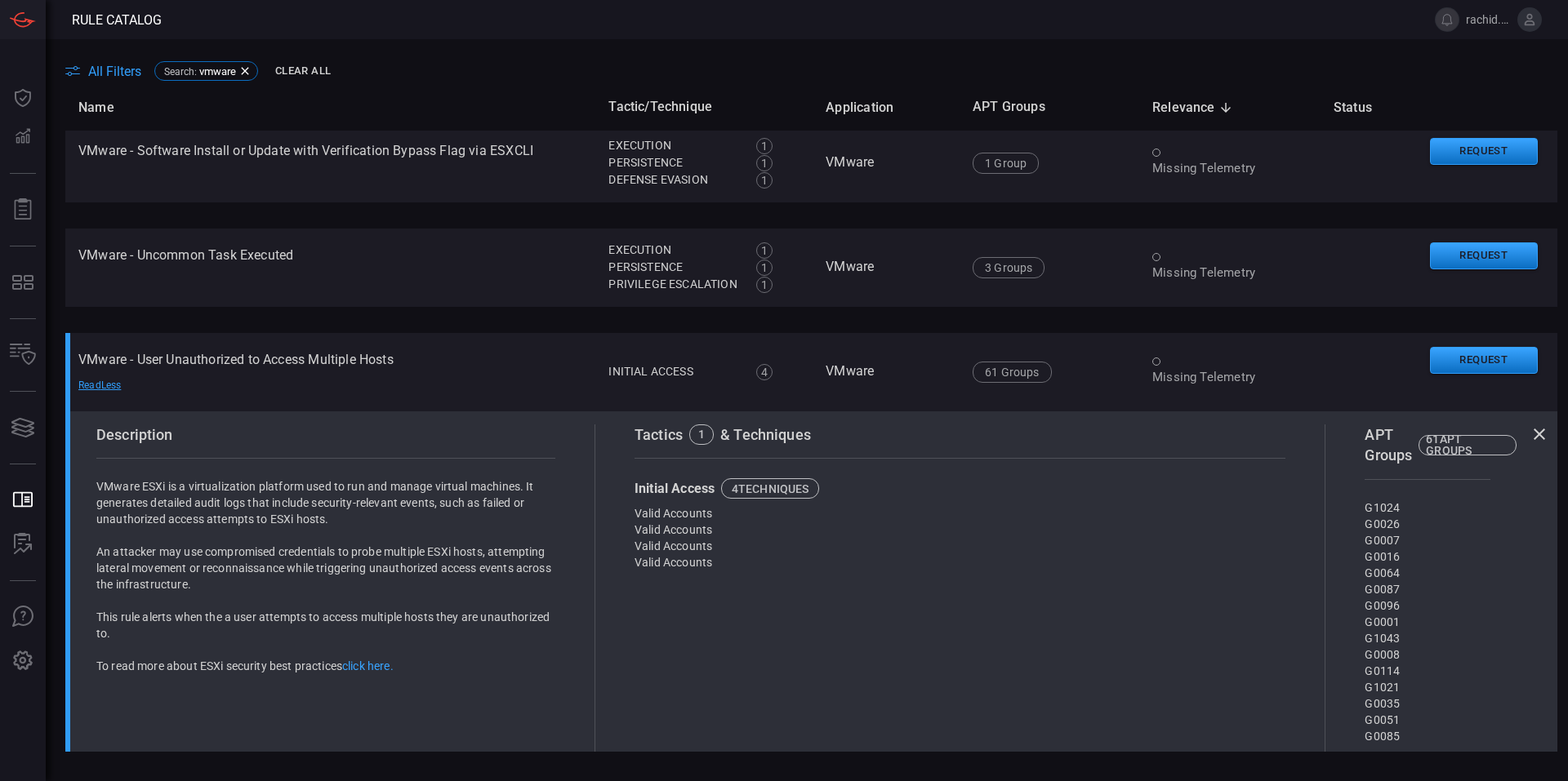
click at [368, 669] on link "click here." at bounding box center [368, 665] width 52 height 13
click at [101, 66] on span "All Filters" at bounding box center [115, 72] width 53 height 16
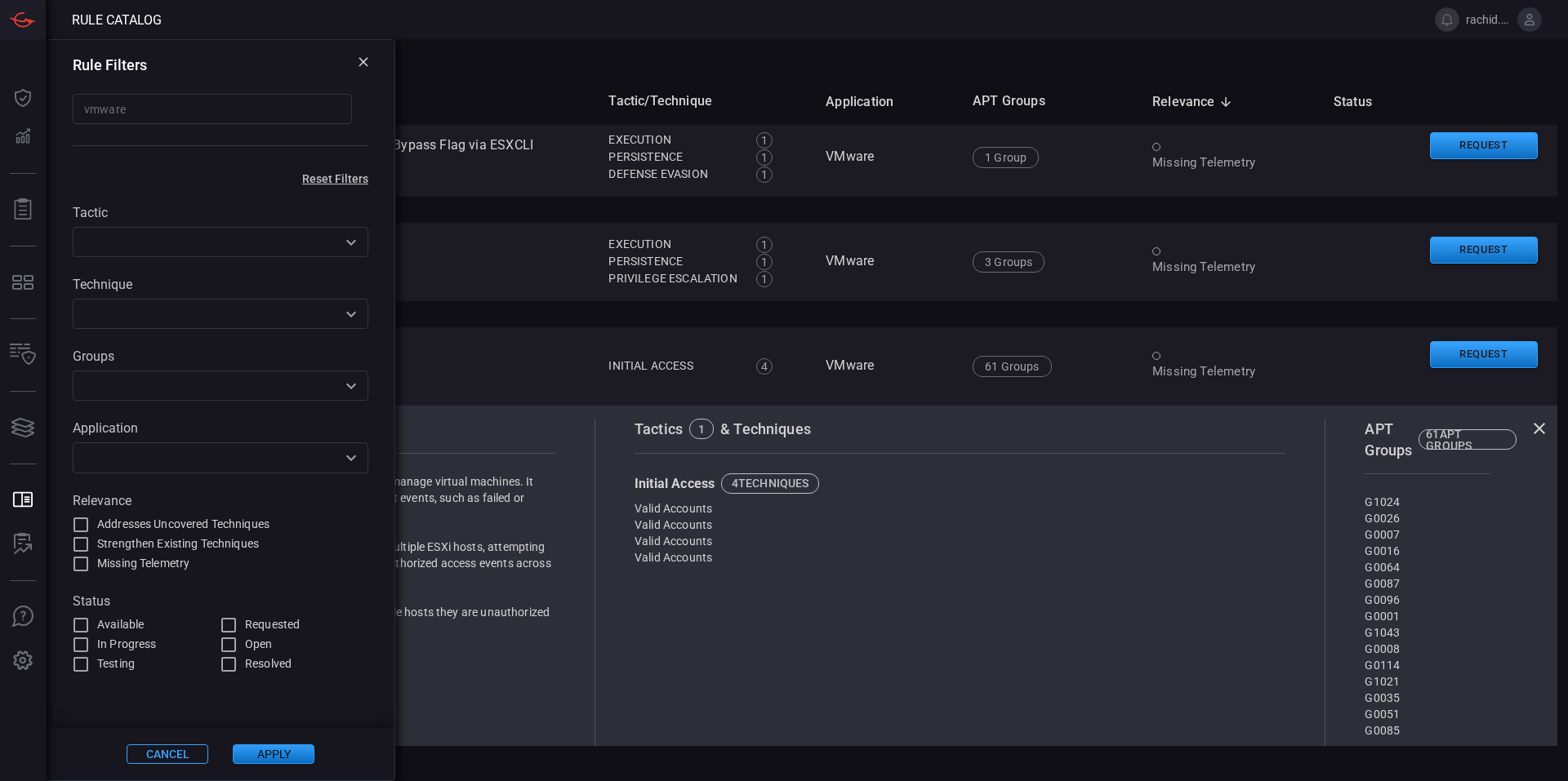
click at [176, 106] on input "vmware" at bounding box center [212, 109] width 279 height 30
type input "v"
type input "netscaler"
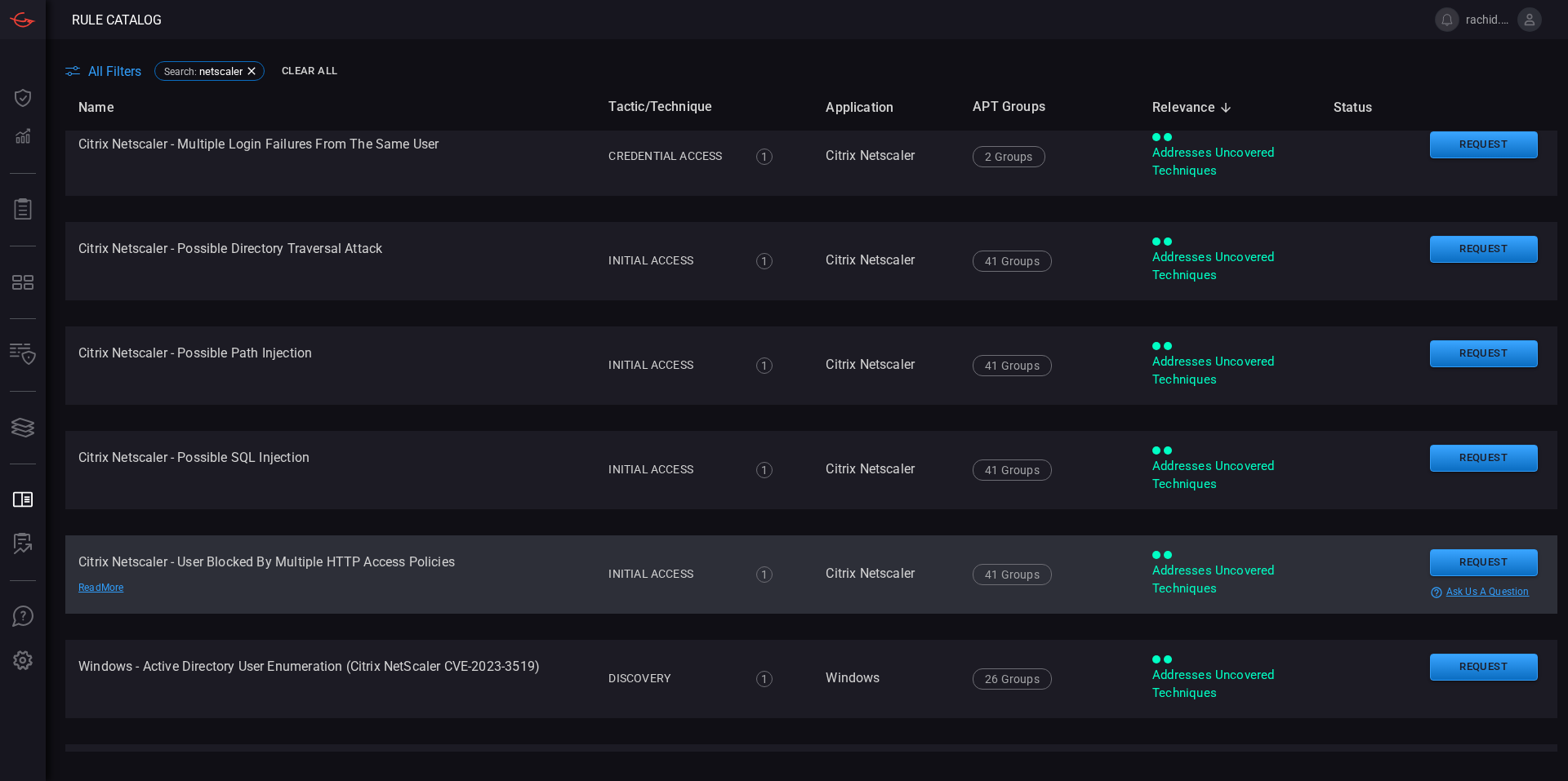
scroll to position [898, 0]
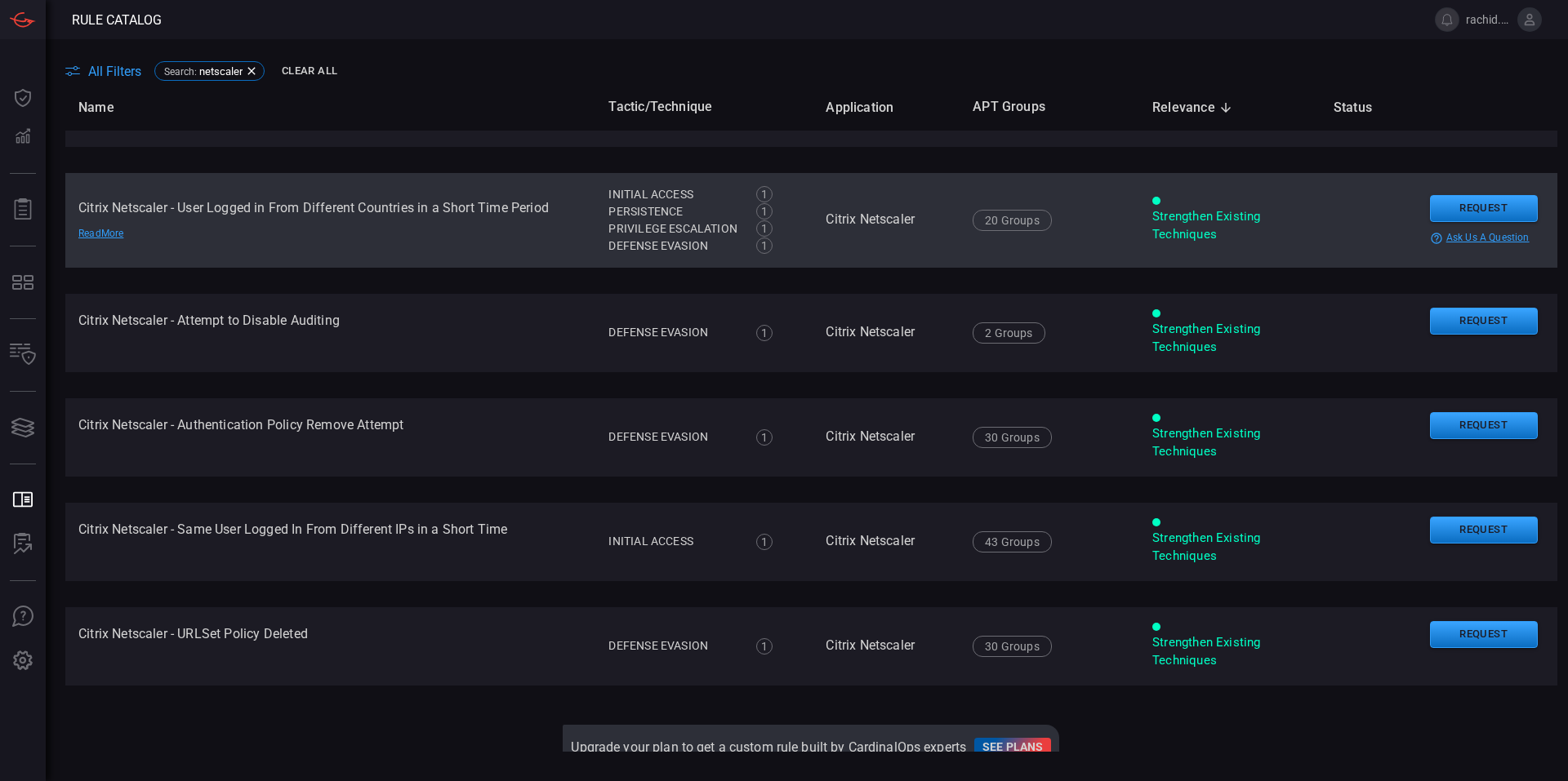
click at [455, 203] on td "Citrix Netscaler - User Logged in From Different Countries in a Short Time Peri…" at bounding box center [330, 221] width 530 height 95
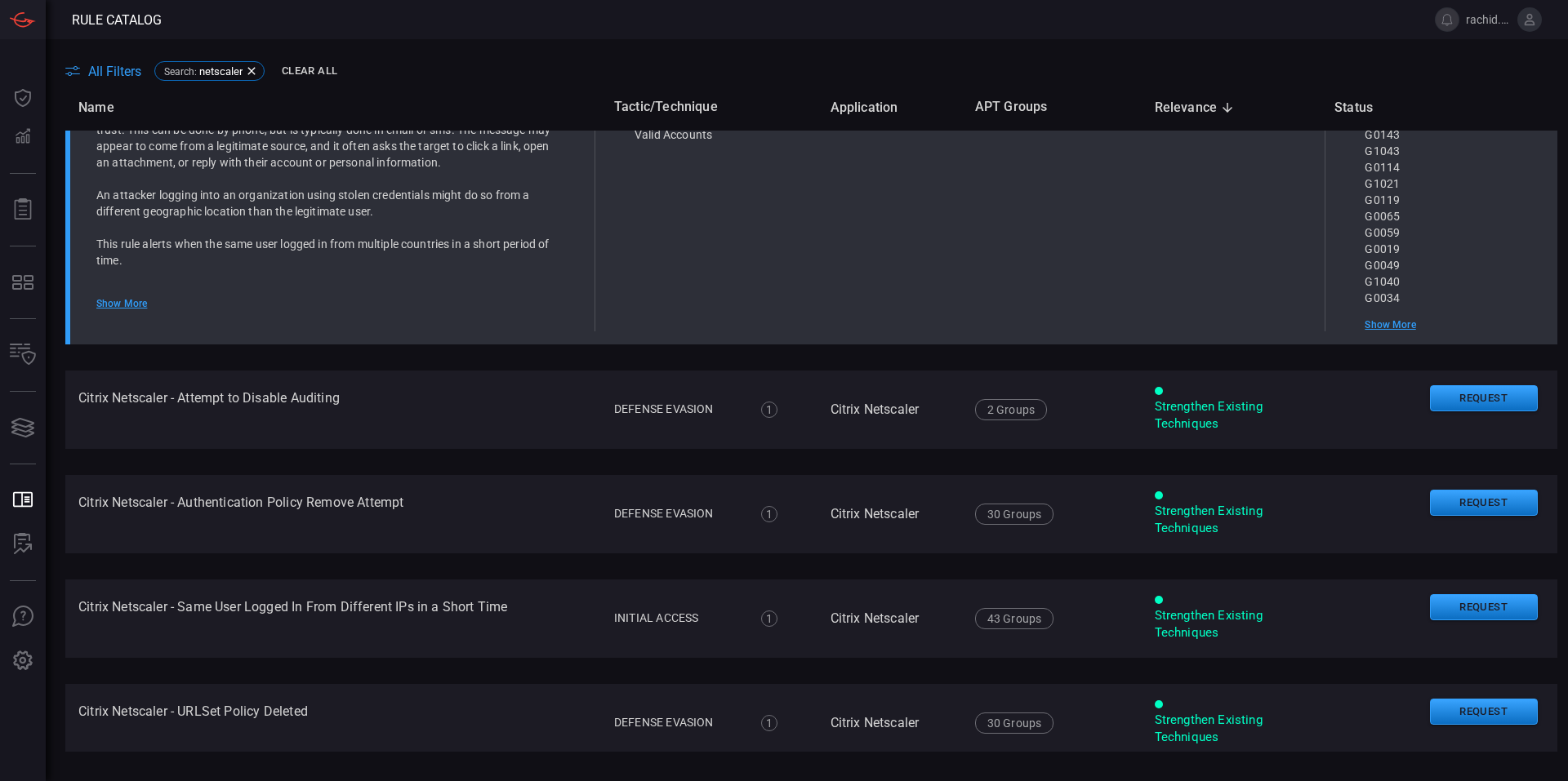
scroll to position [1356, 0]
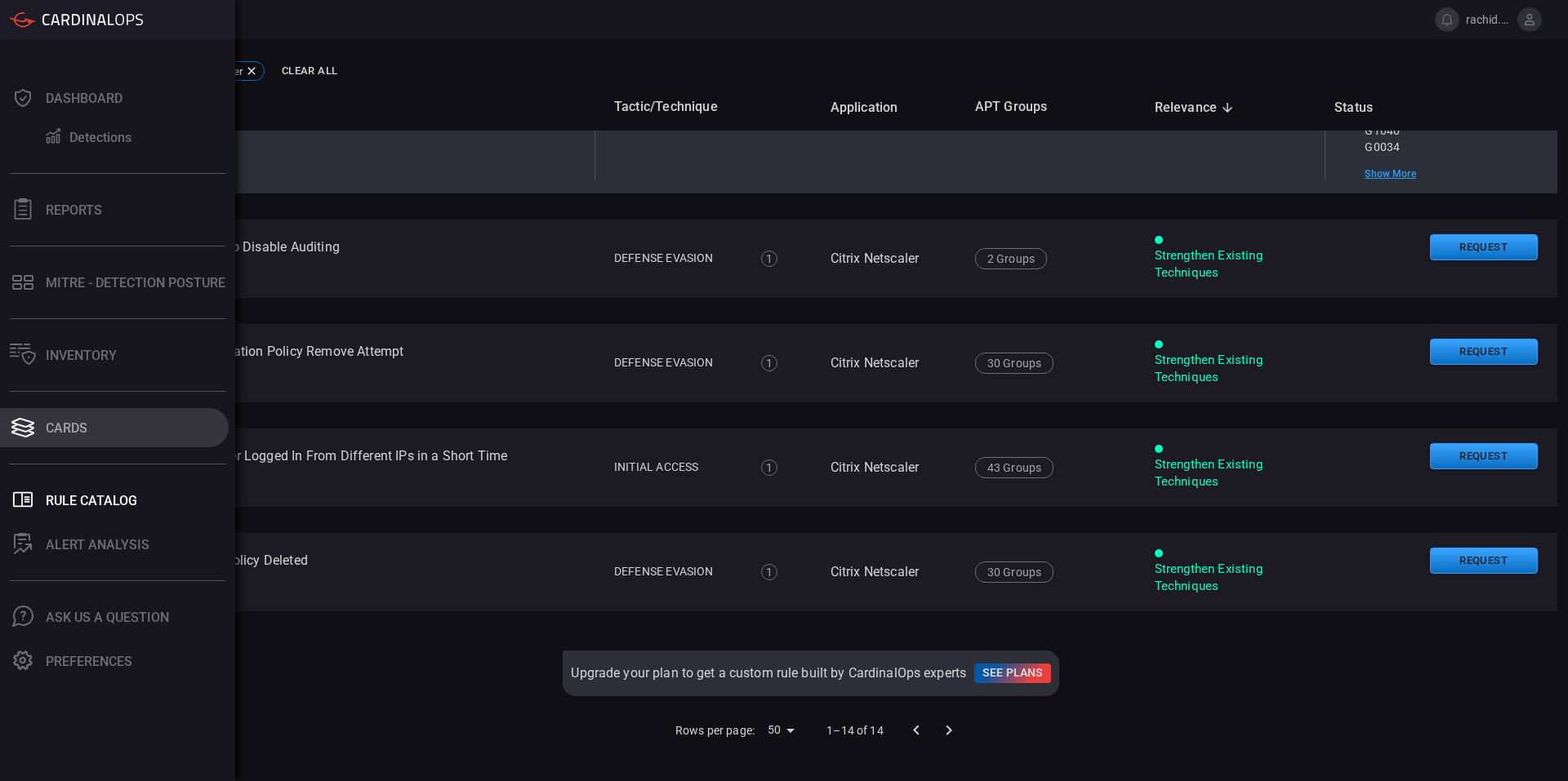
click at [63, 428] on div "Cards" at bounding box center [66, 428] width 41 height 16
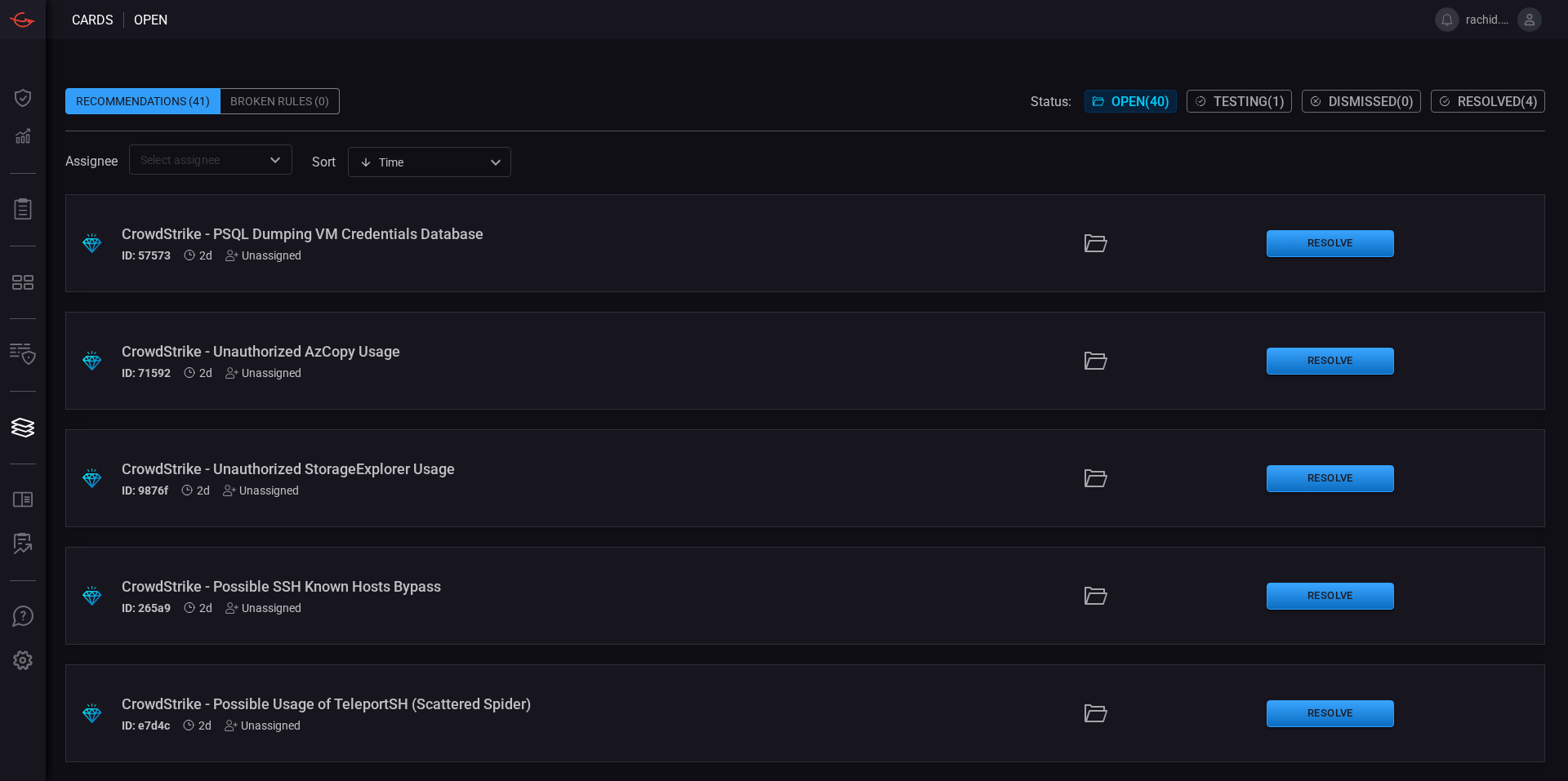
click at [419, 574] on div ".suggested_cards_icon{fill:url(#suggested_cards_icon);} CrowdStrike - Possible …" at bounding box center [806, 596] width 1480 height 98
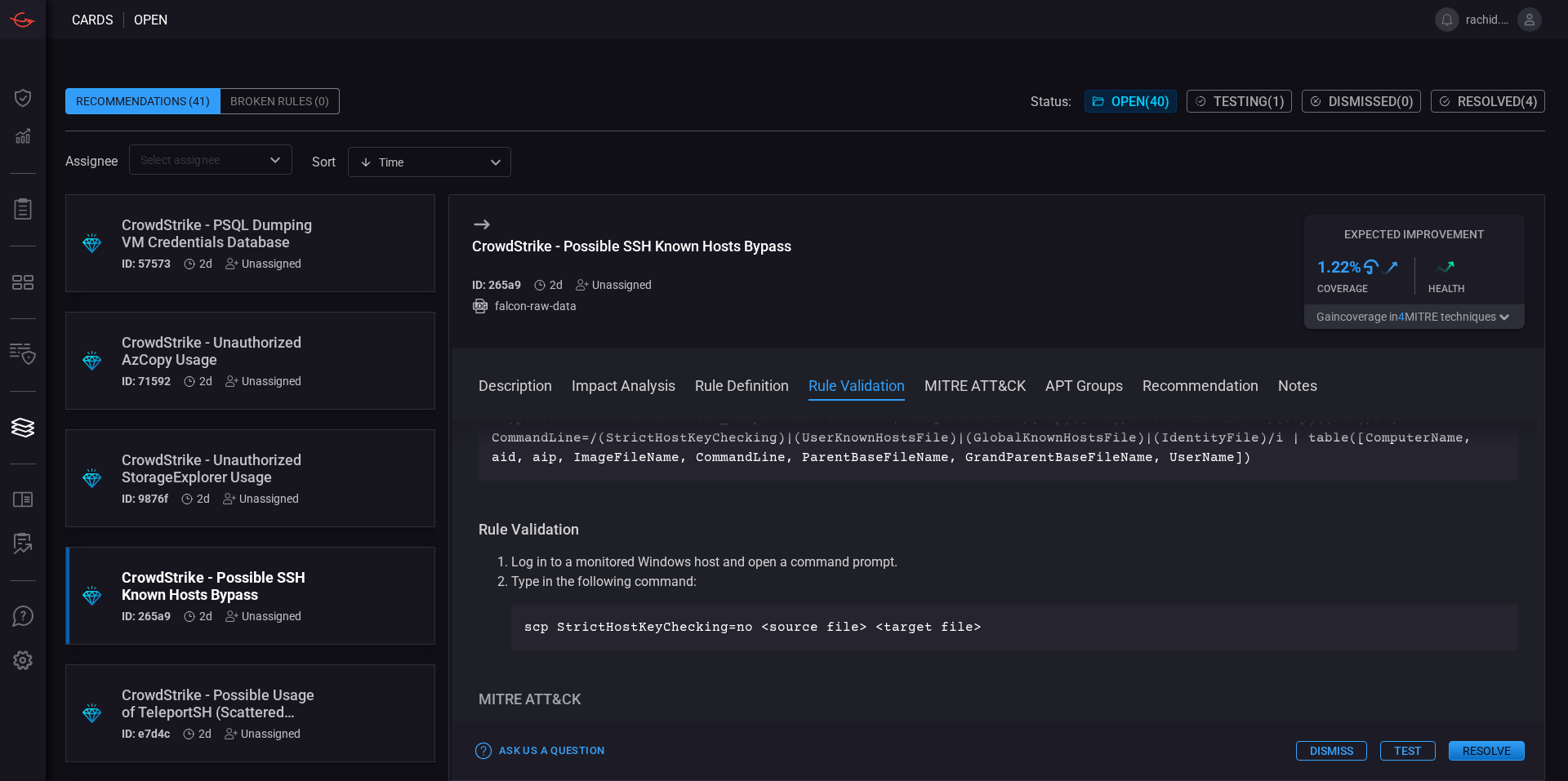
scroll to position [490, 0]
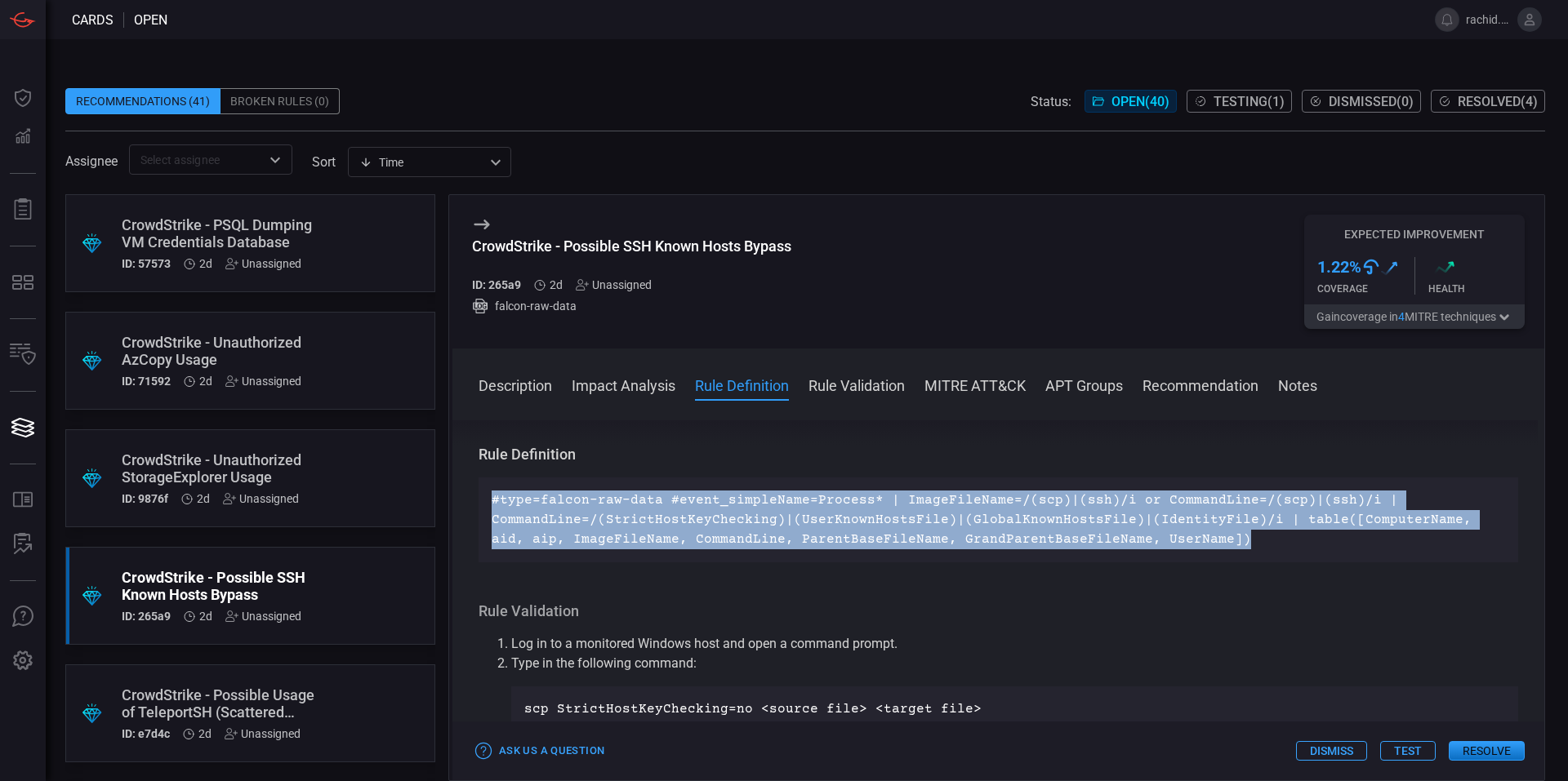
drag, startPoint x: 493, startPoint y: 497, endPoint x: 1226, endPoint y: 554, distance: 735.2
click at [1226, 554] on div "#type=falcon-raw-data #event_simpleName=Process* | ImageFileName=/(scp)|(ssh)/i…" at bounding box center [998, 520] width 1039 height 84
copy p "#type=falcon-raw-data #event_simpleName=Process* | ImageFileName=/(scp)|(ssh)/i…"
click at [1214, 522] on p "#type=falcon-raw-data #event_simpleName=Process* | ImageFileName=/(scp)|(ssh)/i…" at bounding box center [998, 520] width 1013 height 59
